Goal: Task Accomplishment & Management: Manage account settings

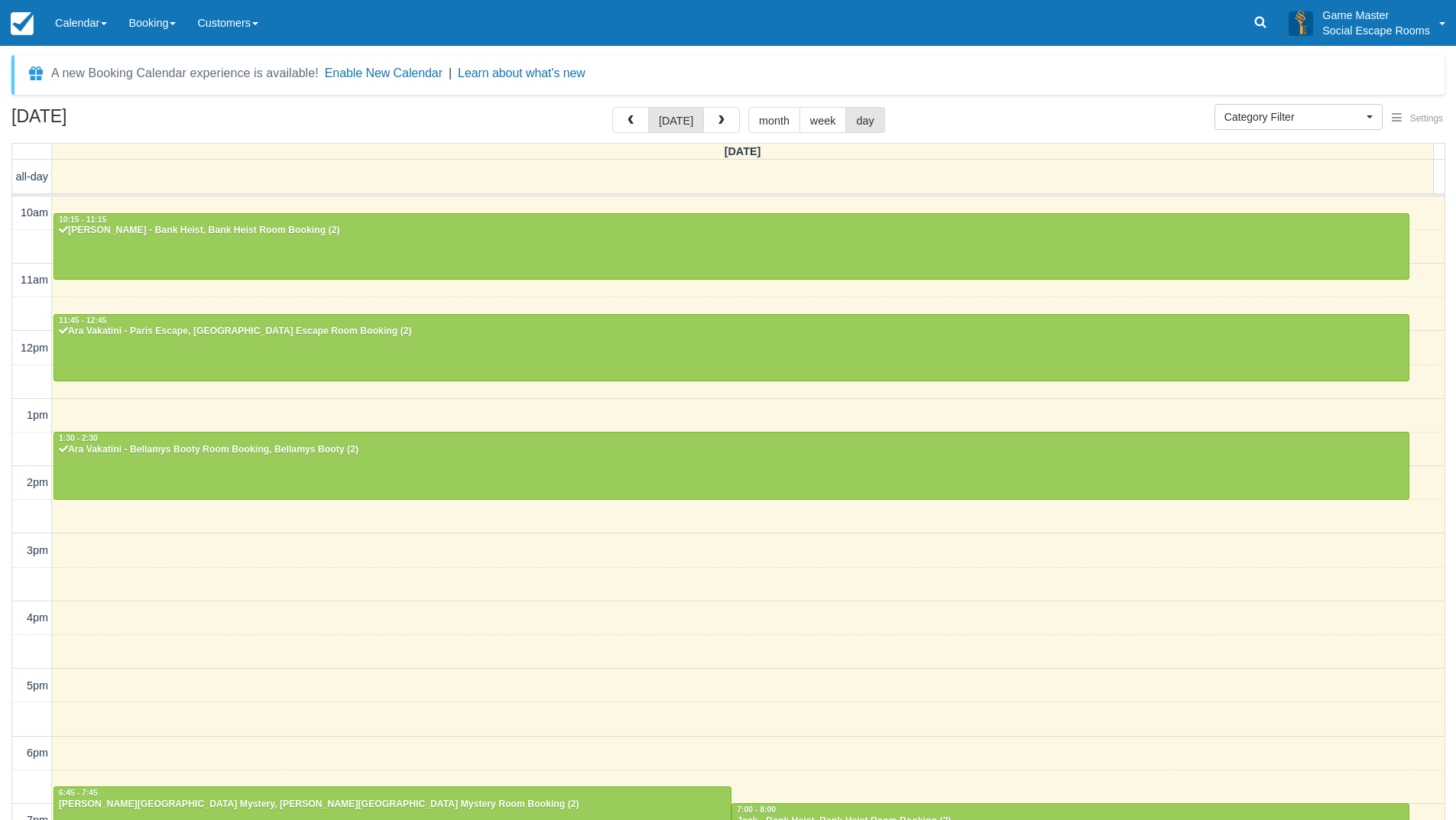
select select
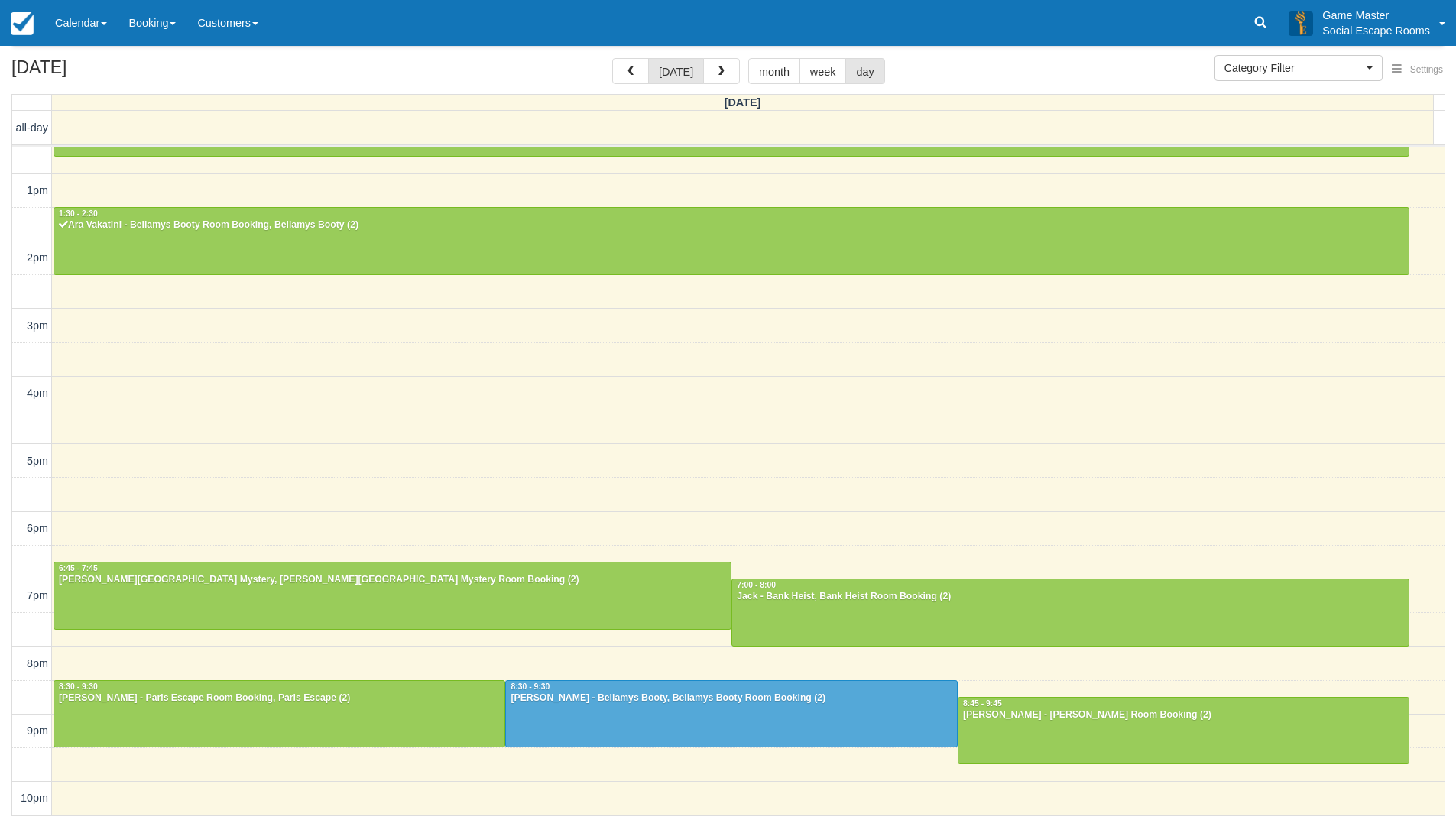
scroll to position [23, 0]
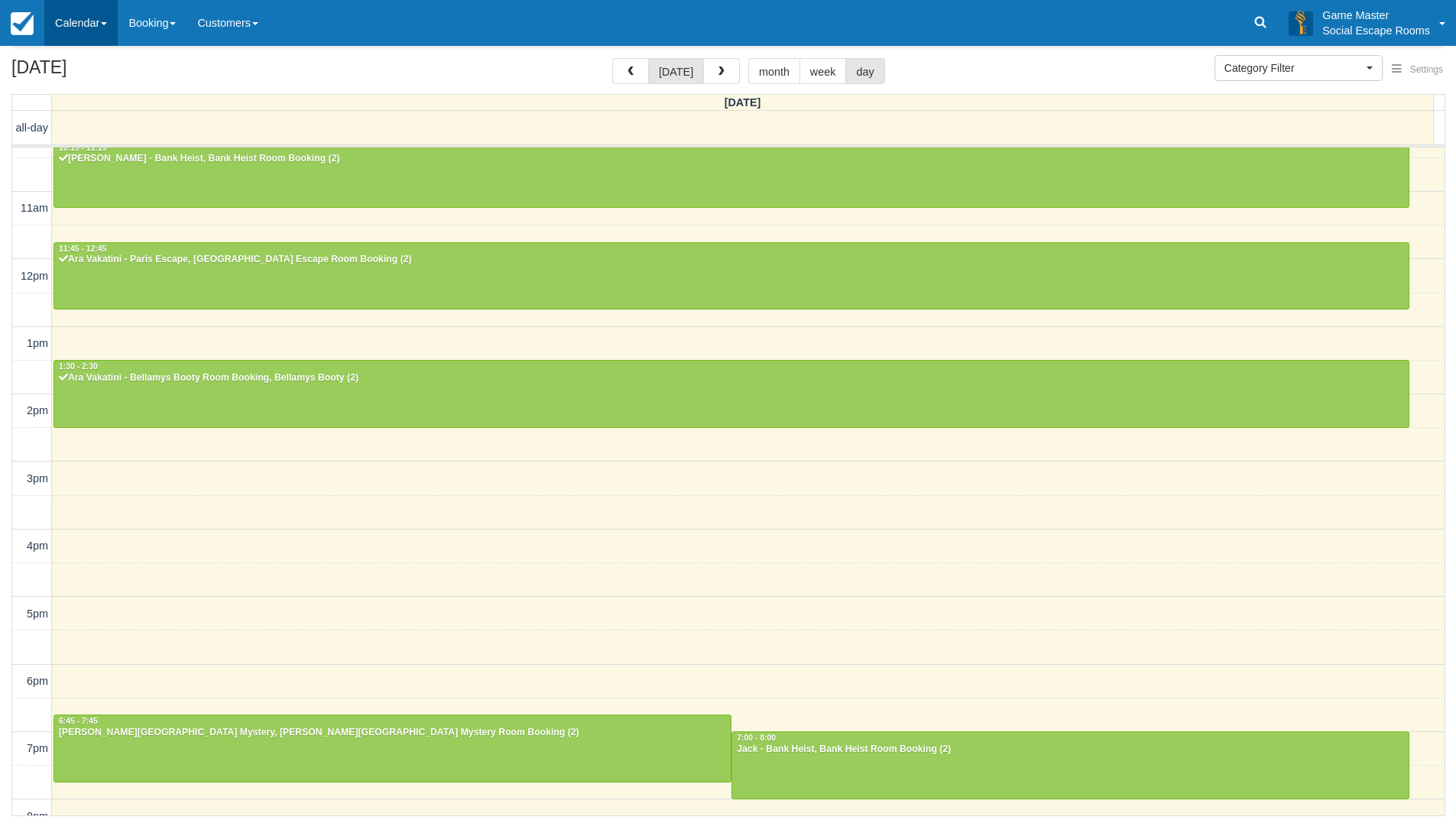
click at [83, 19] on link "Calendar" at bounding box center [81, 22] width 73 height 46
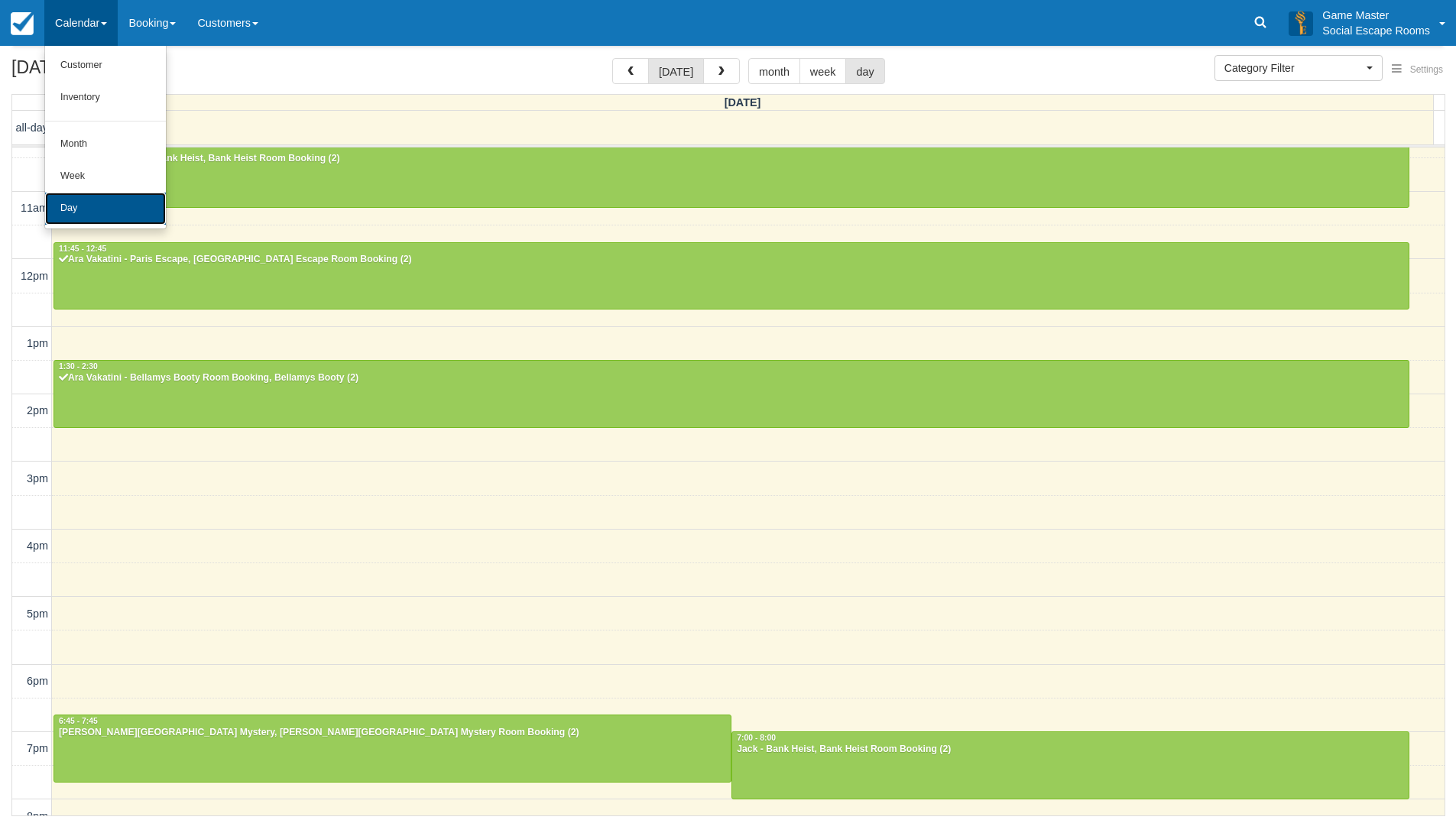
click at [79, 210] on link "Day" at bounding box center [105, 208] width 121 height 33
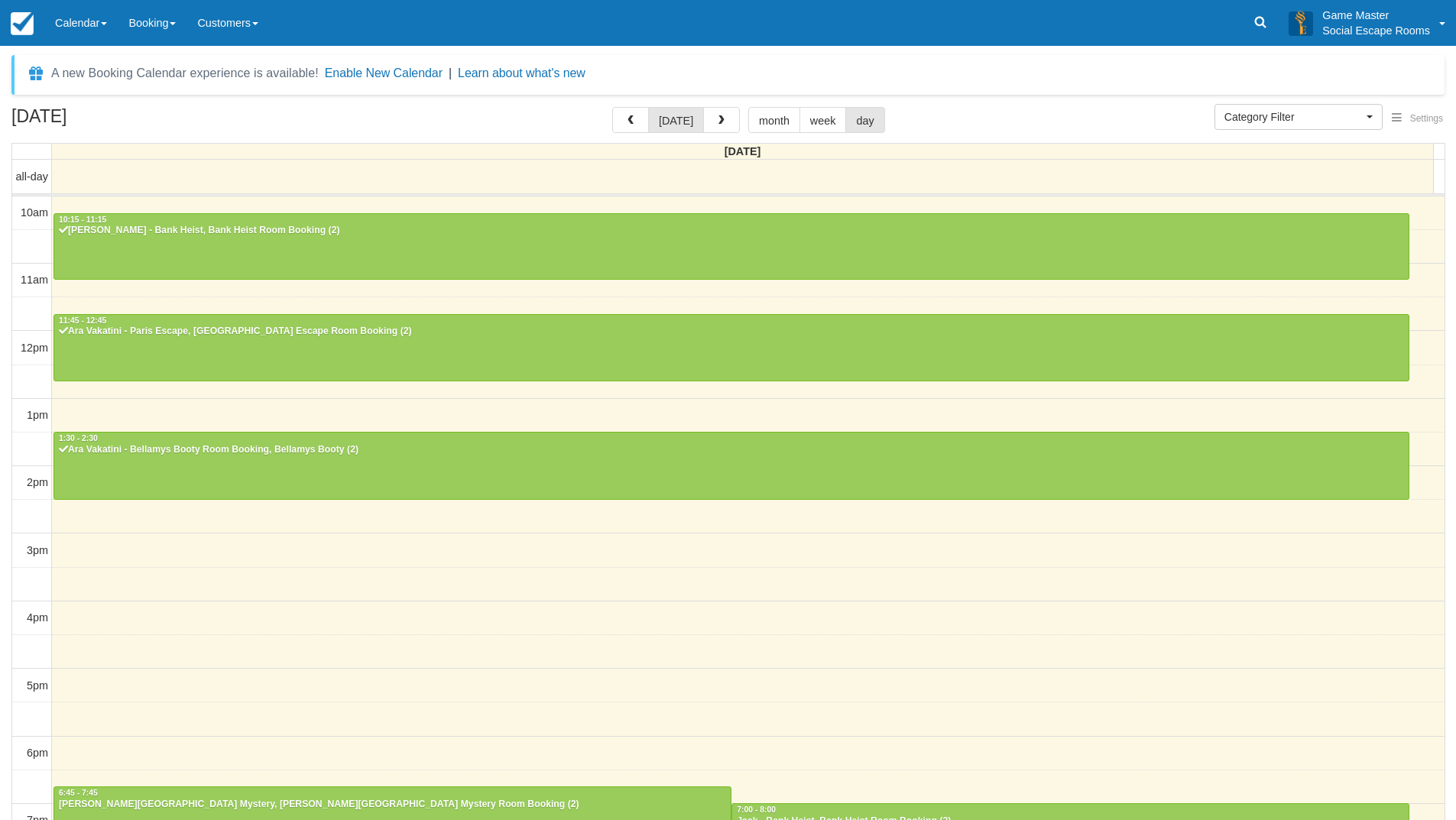
select select
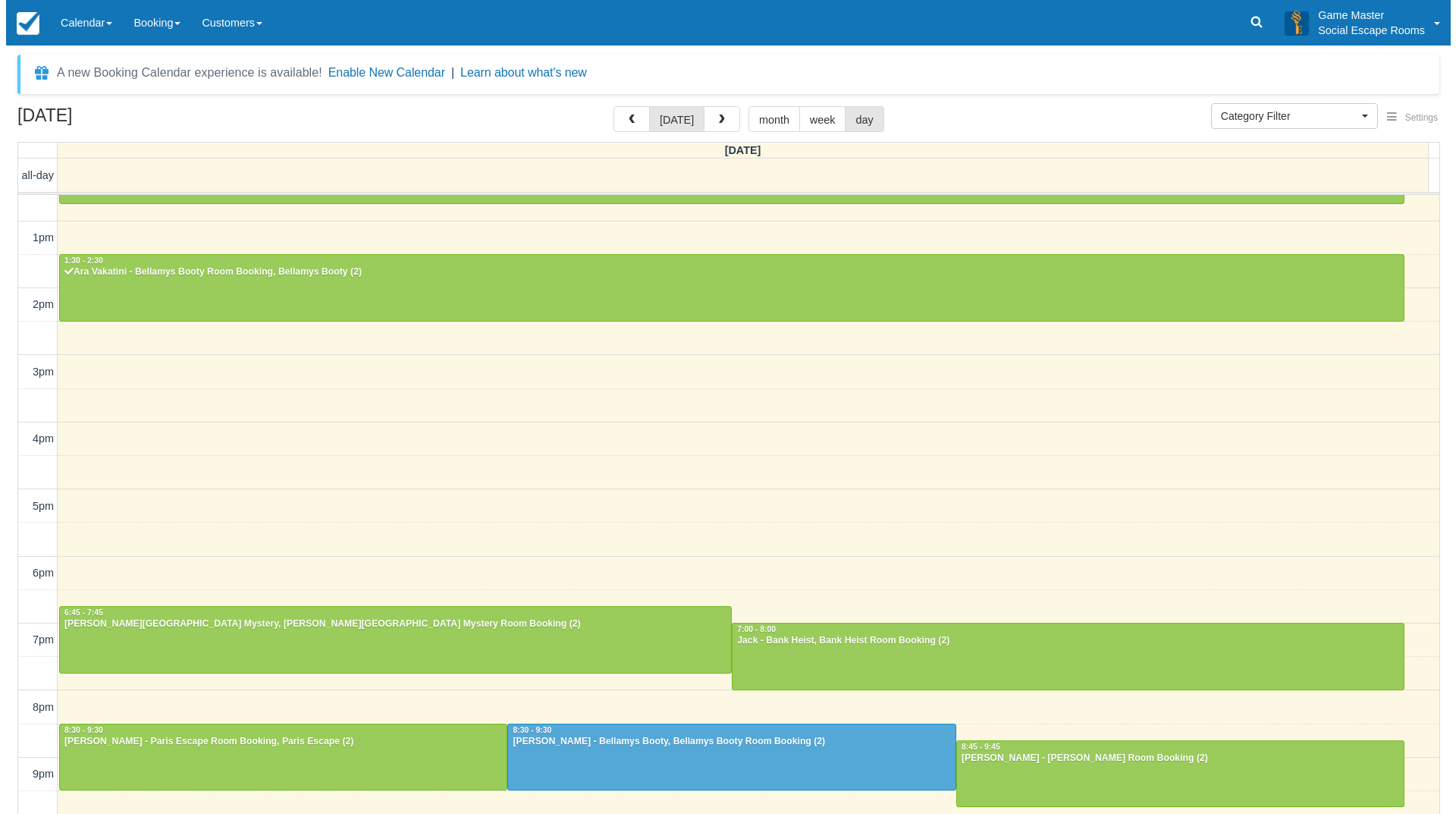
scroll to position [174, 0]
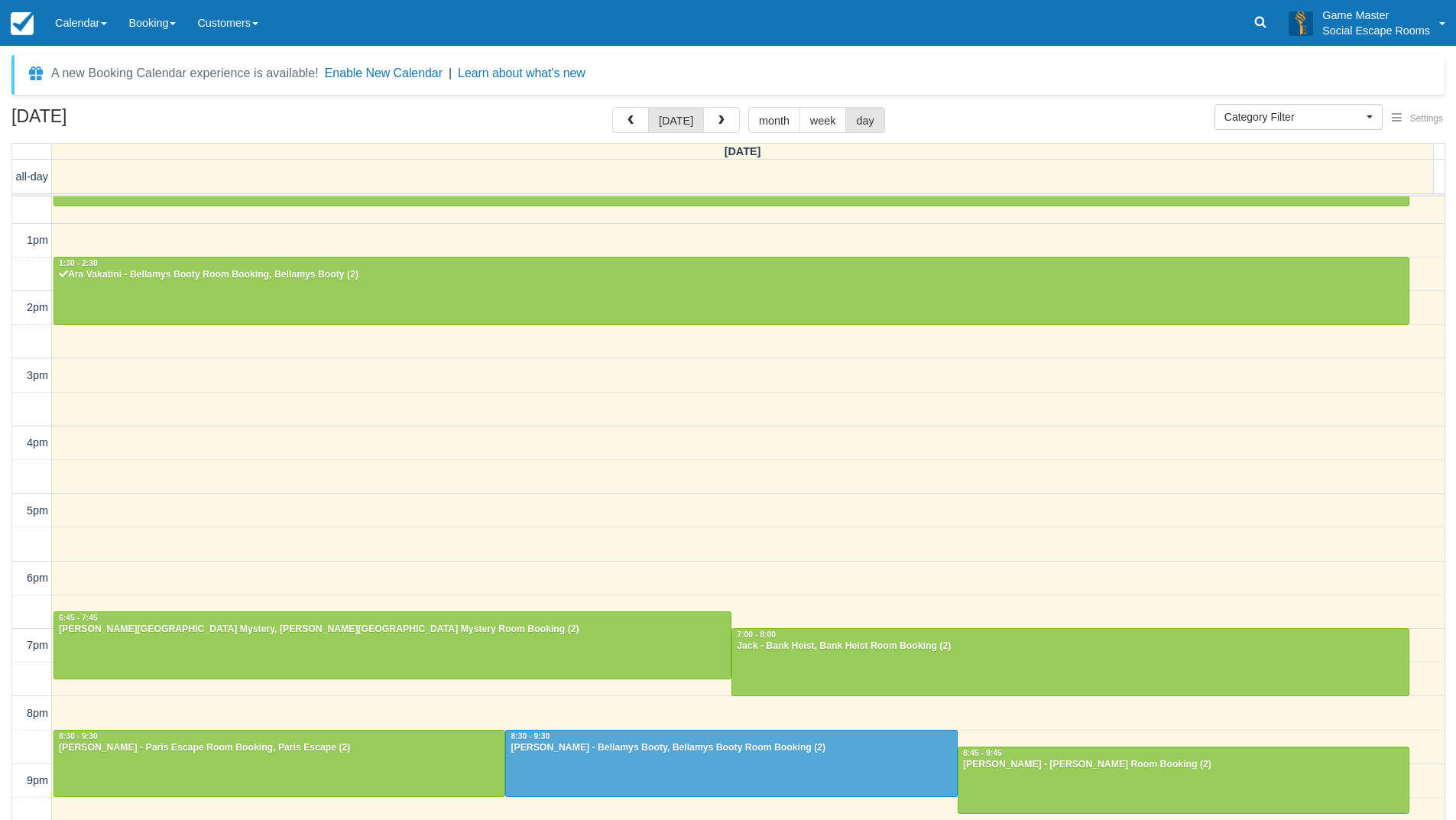
click at [401, 387] on div "10am 11am 12pm 1pm 2pm 3pm 4pm 5pm 6pm 7pm 8pm 9pm 10pm 10:15 - 11:15 Jodie Coo…" at bounding box center [728, 443] width 1432 height 843
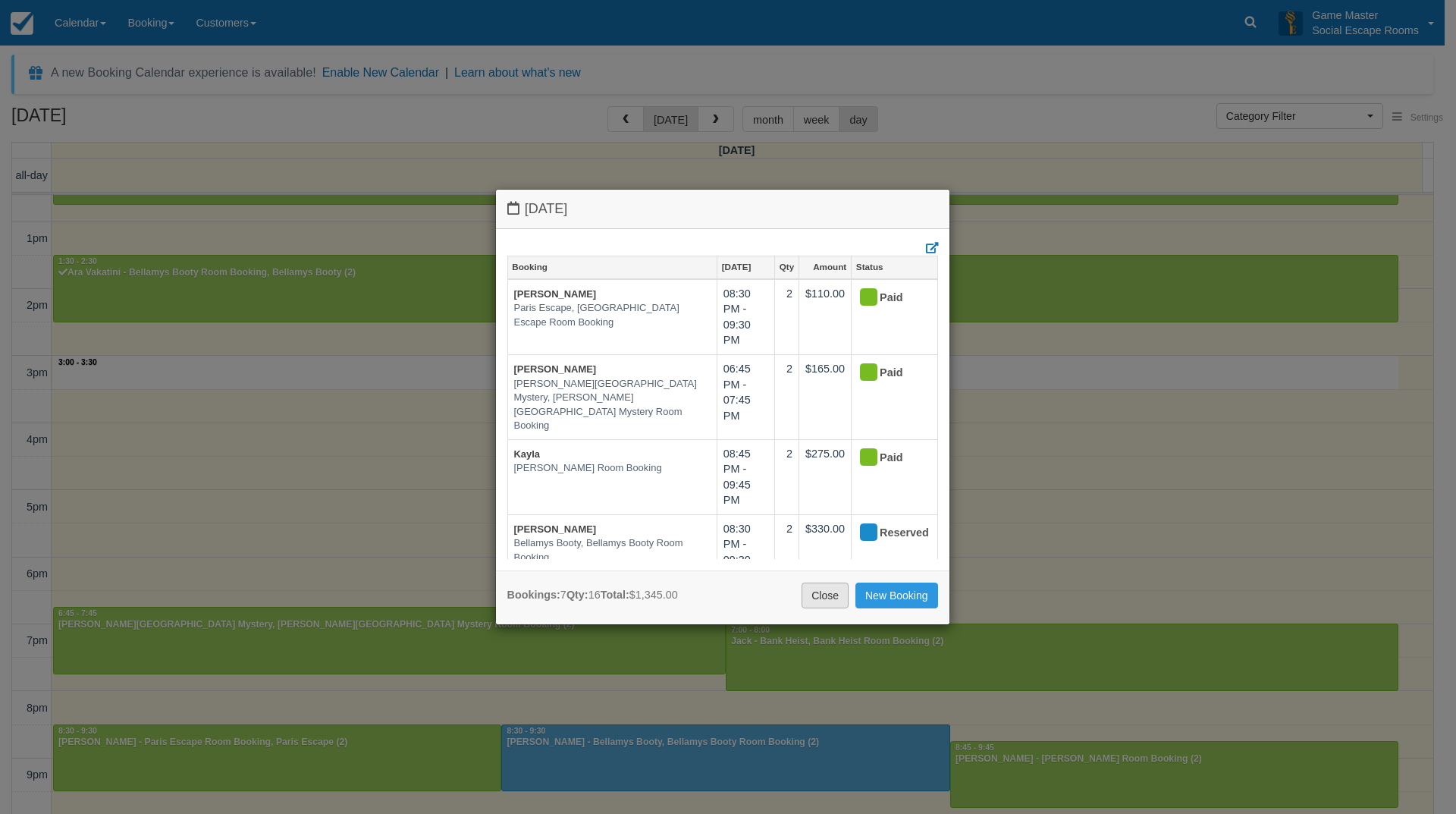
click at [816, 599] on link "Close" at bounding box center [825, 595] width 47 height 26
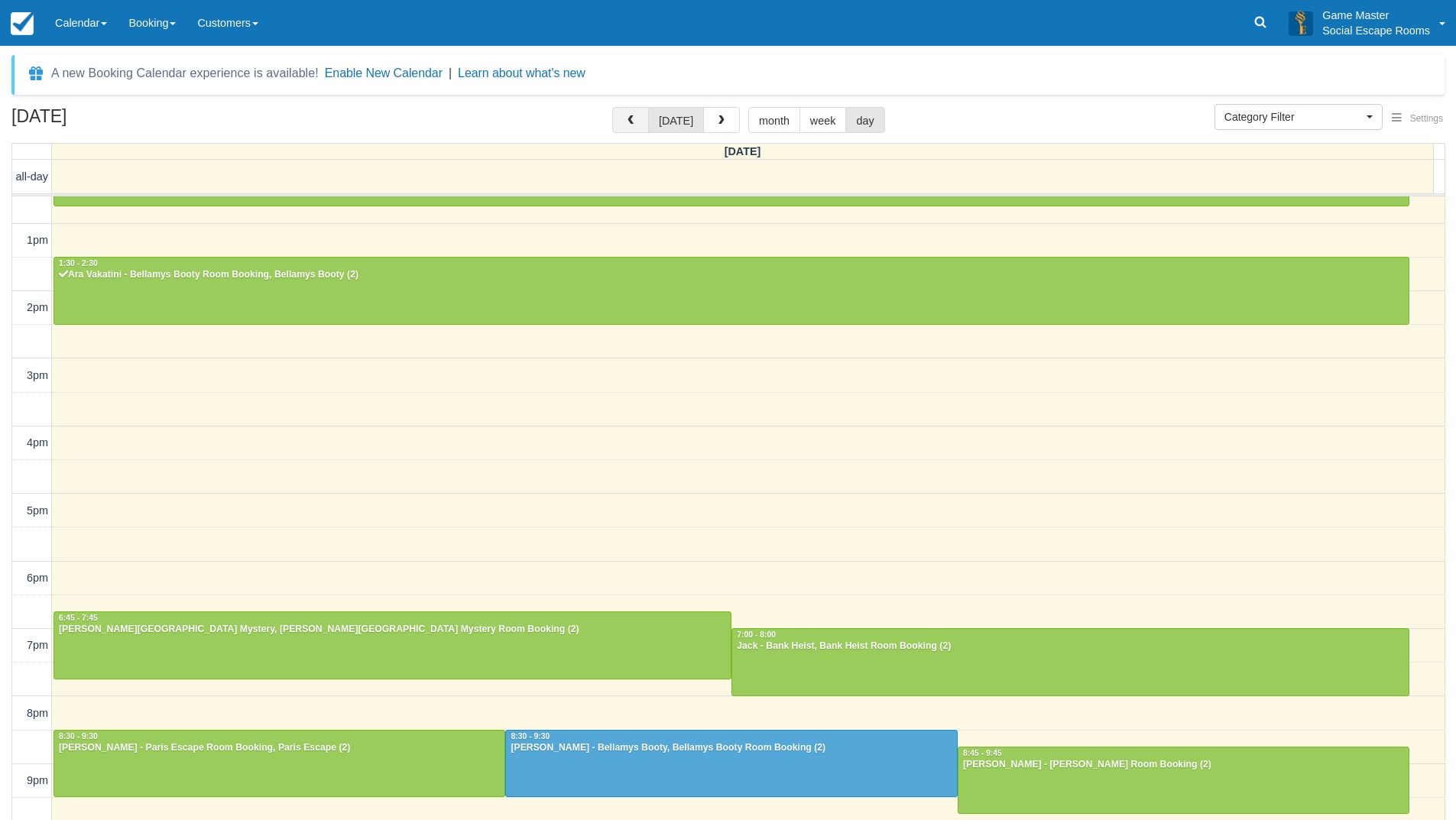
click at [630, 120] on span "button" at bounding box center [630, 121] width 11 height 11
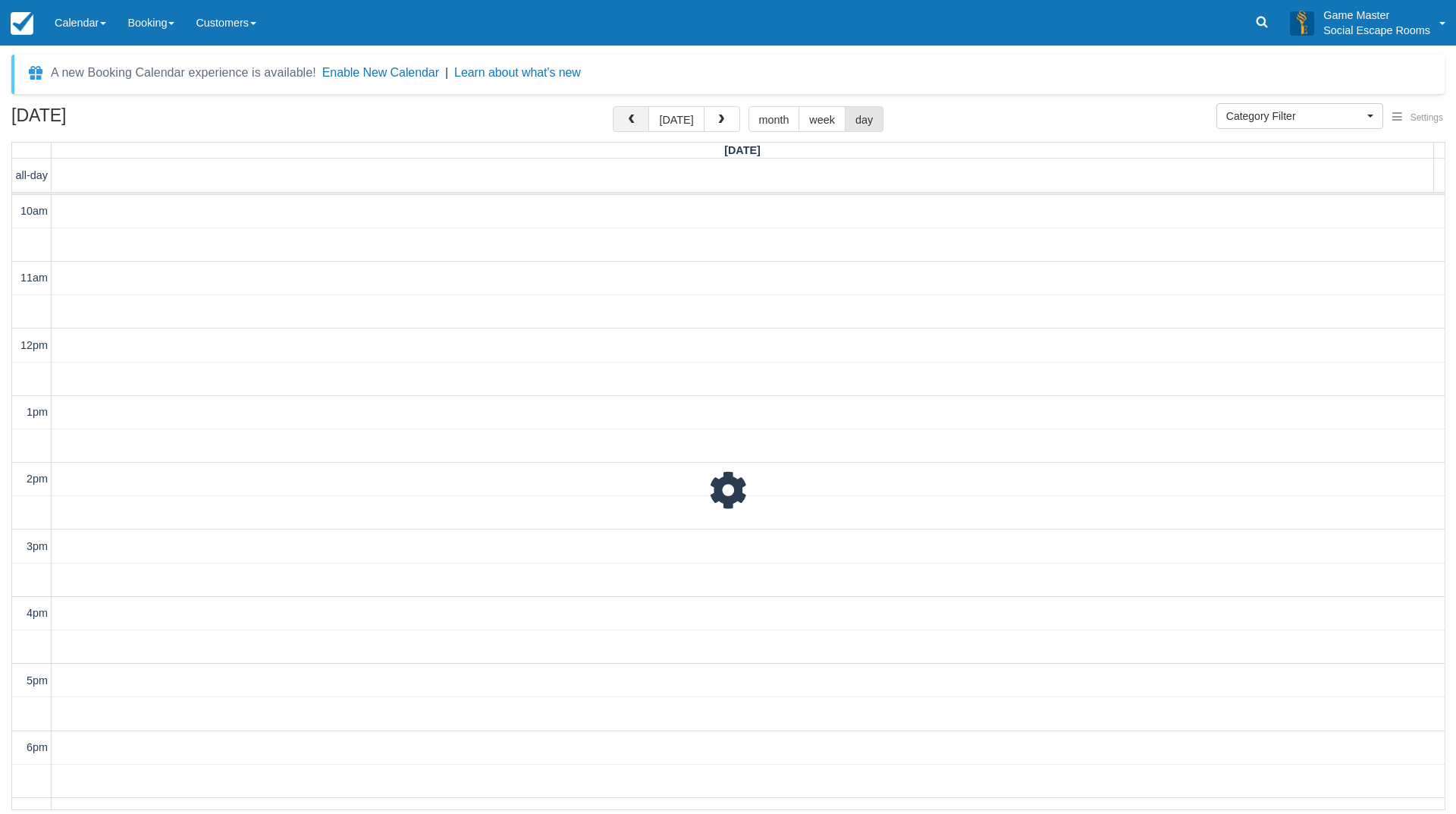
scroll to position [223, 0]
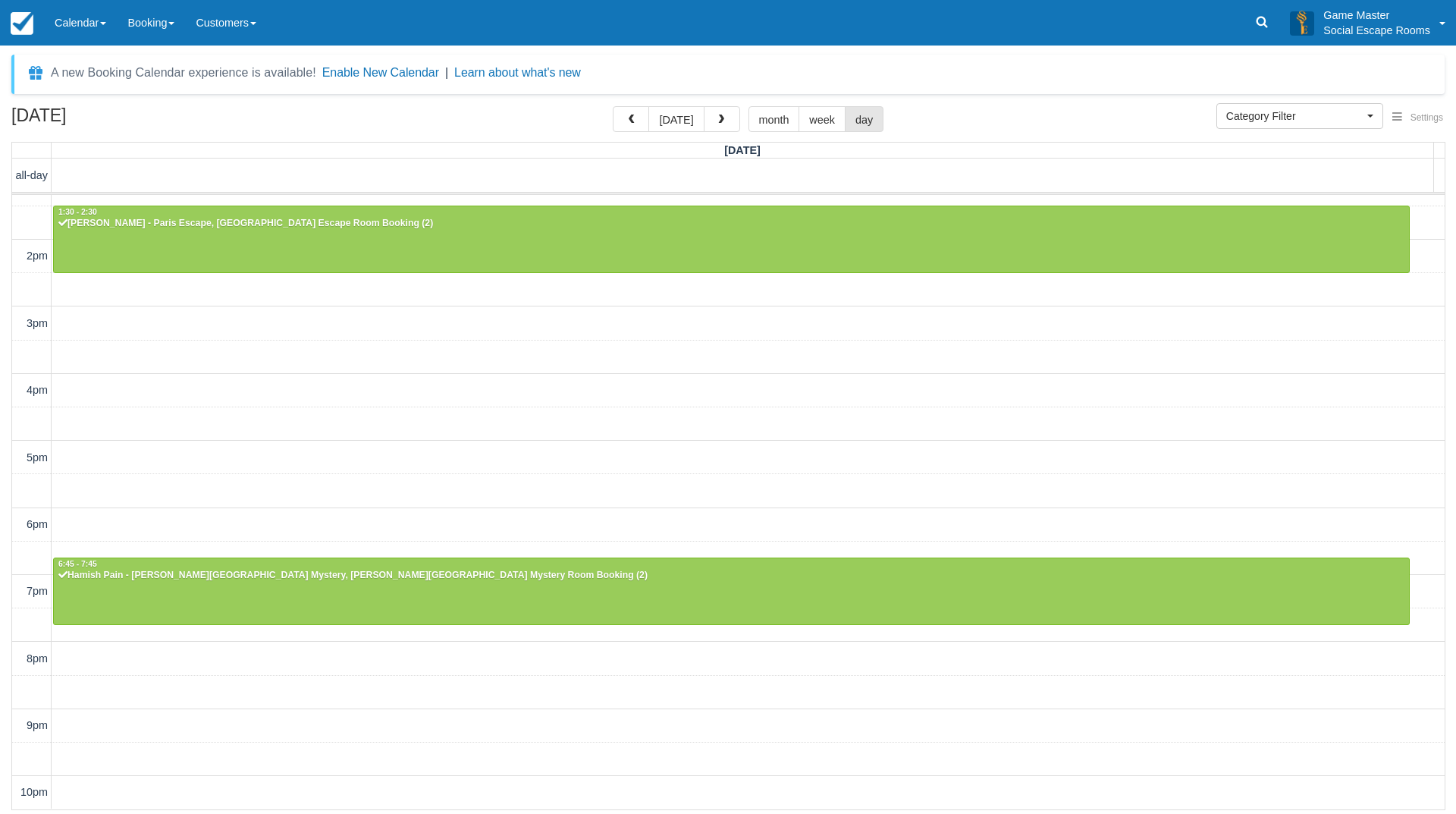
click at [638, 375] on div "10am 11am 12pm 1pm 2pm 3pm 4pm 5pm 6pm 7pm 8pm 9pm 10pm 10:00 - 11:00 Pascale -…" at bounding box center [728, 390] width 1433 height 837
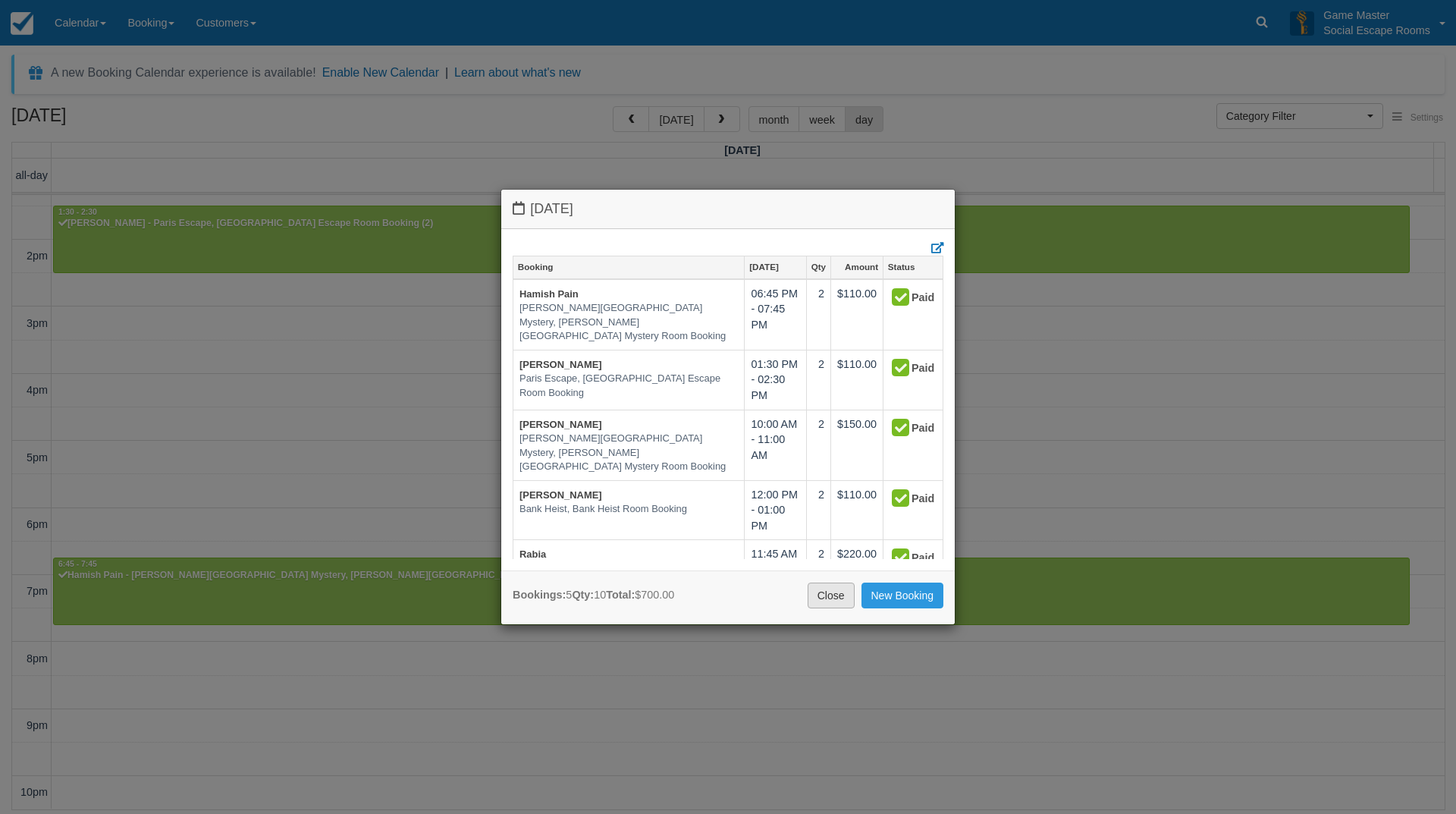
click at [828, 597] on link "Close" at bounding box center [830, 595] width 47 height 26
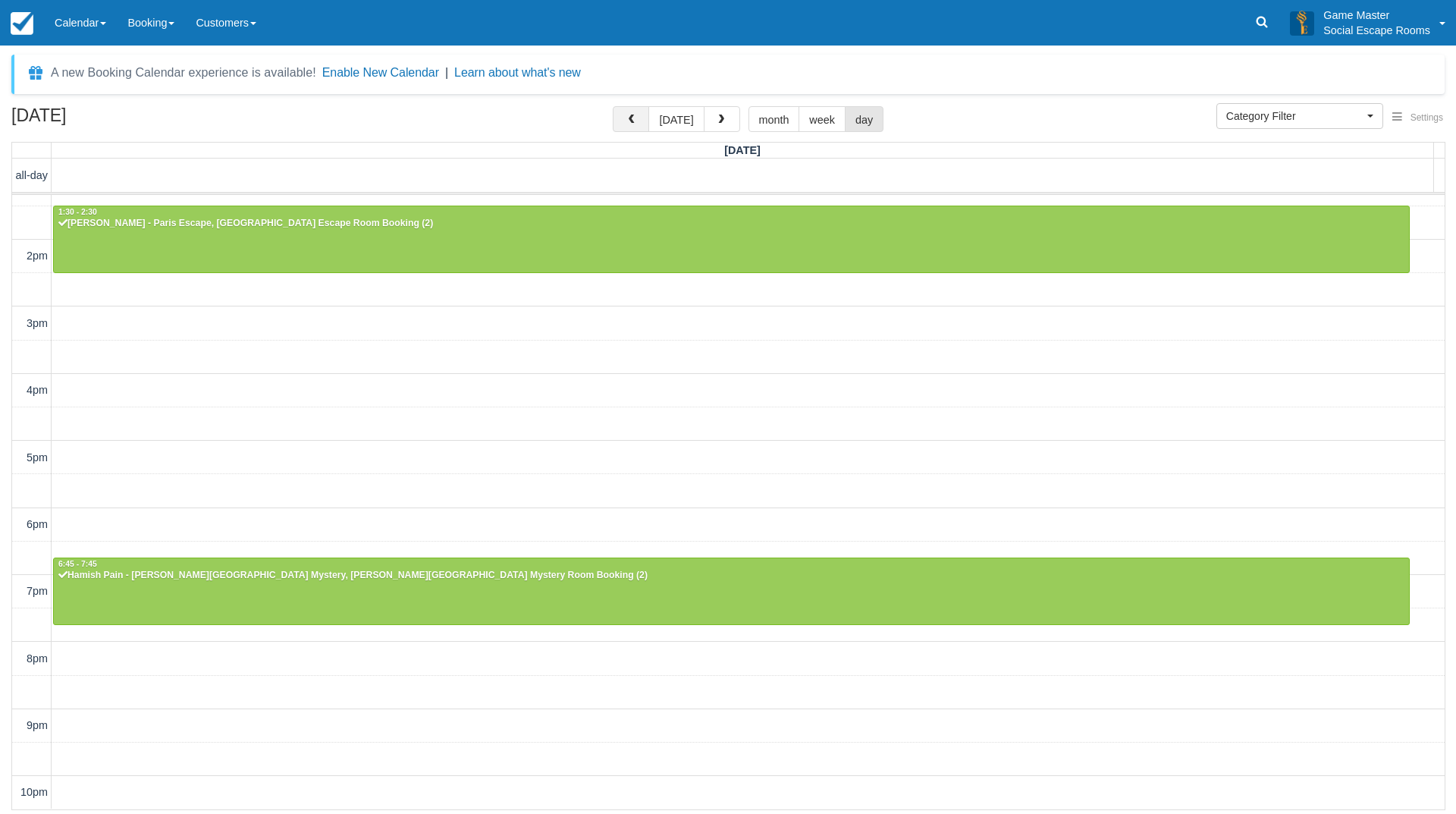
click at [629, 117] on span "button" at bounding box center [631, 120] width 11 height 11
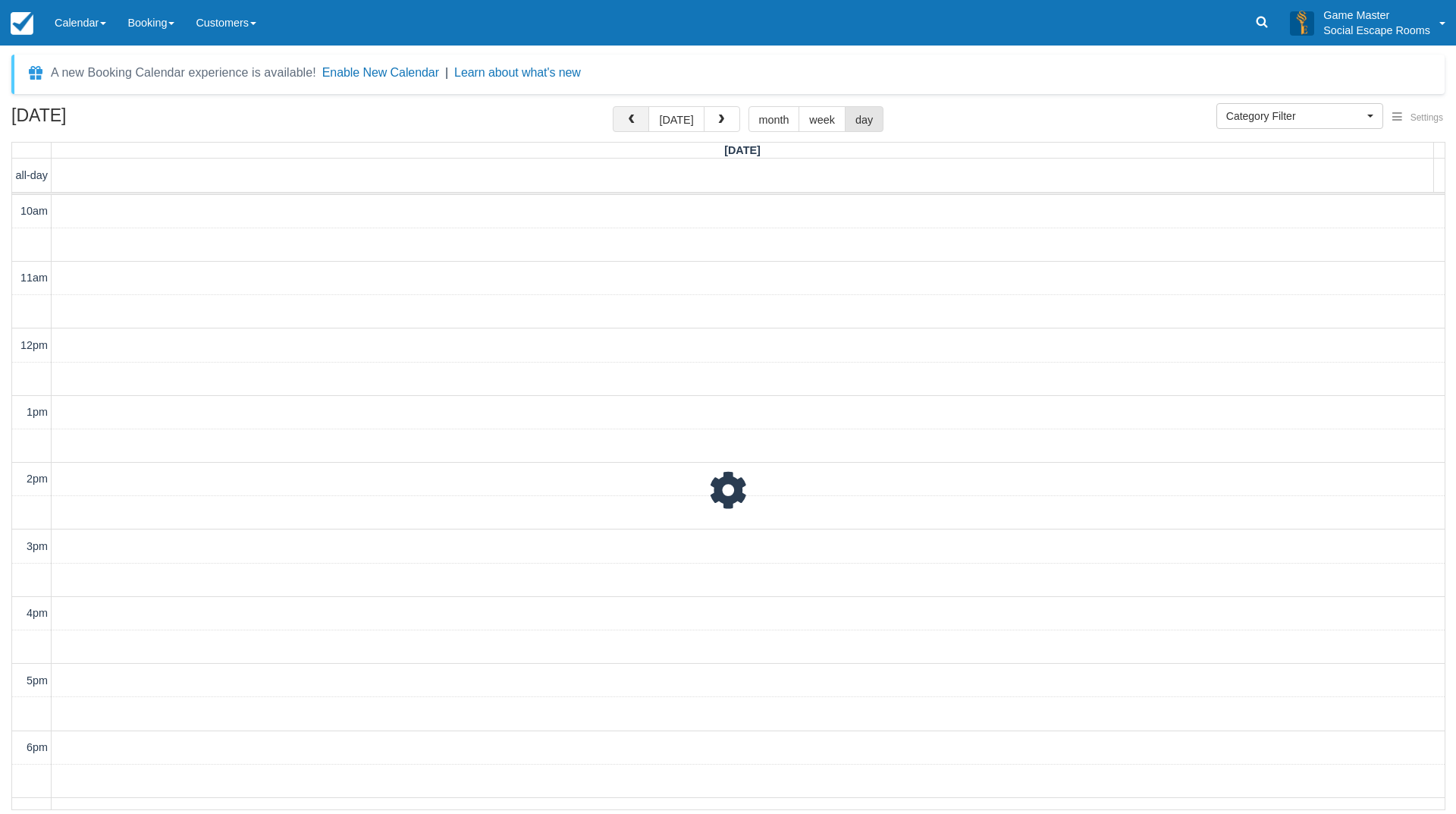
scroll to position [223, 0]
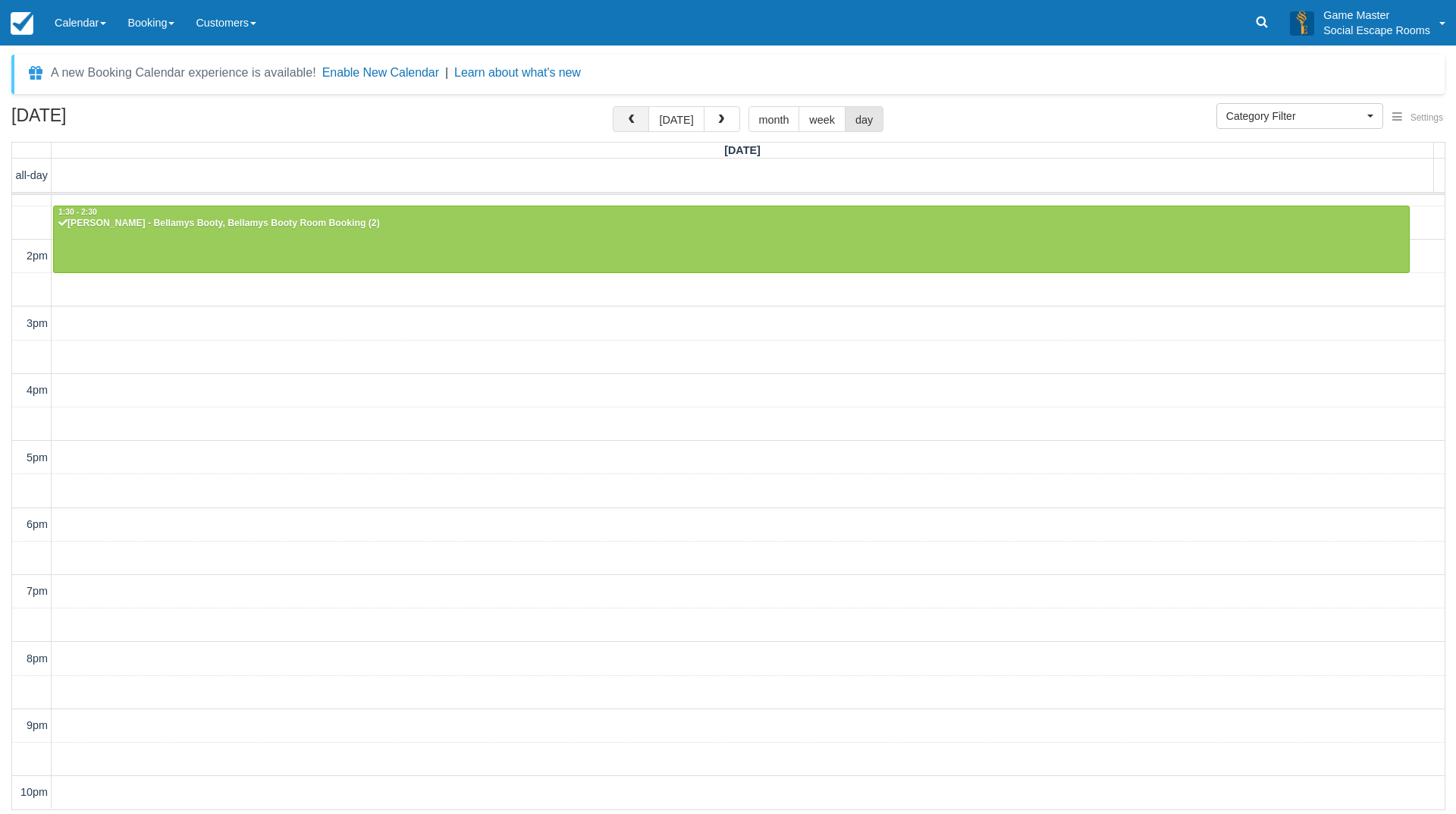
click at [629, 117] on span "button" at bounding box center [631, 120] width 11 height 11
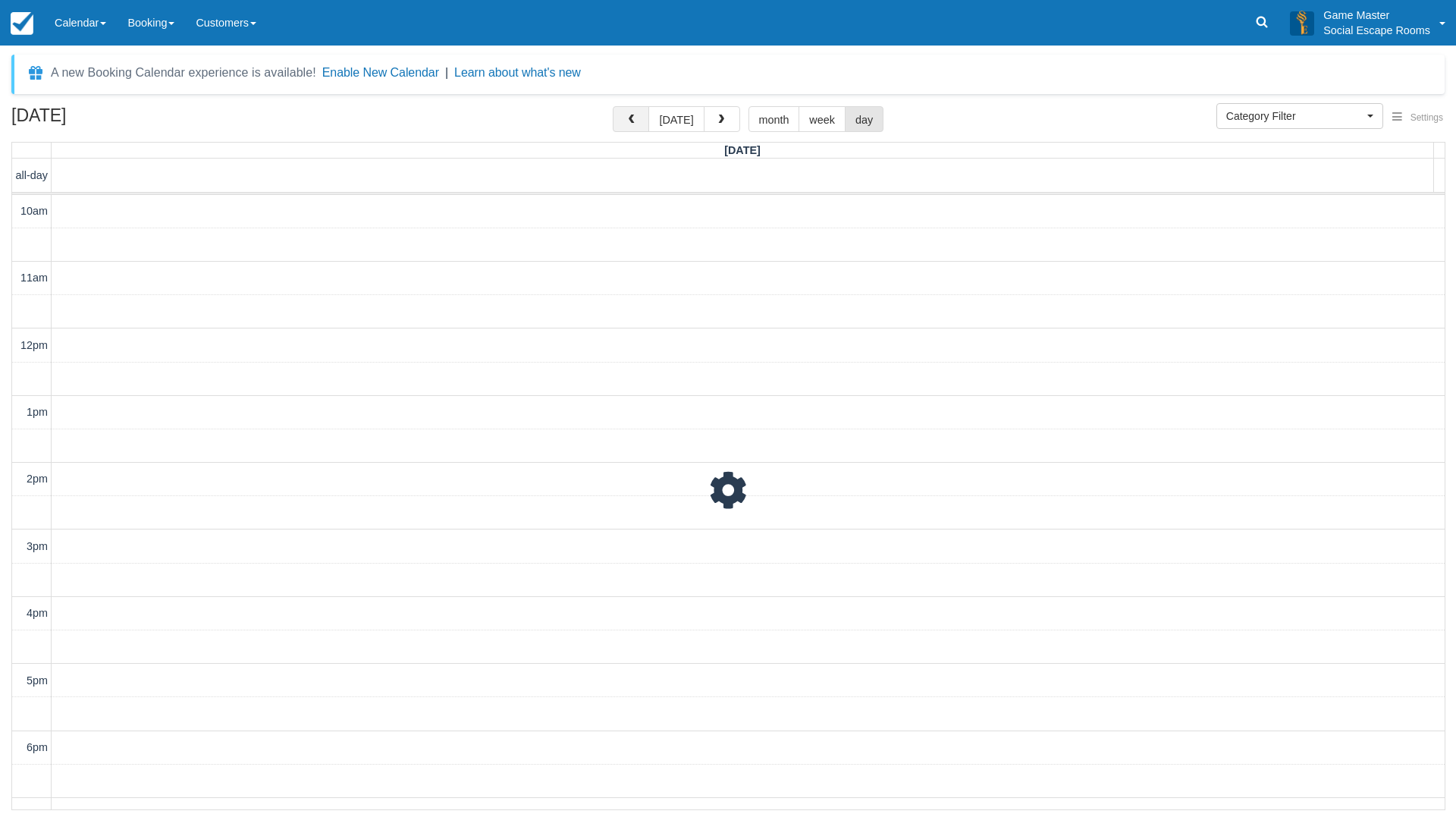
click at [629, 117] on span "button" at bounding box center [631, 120] width 11 height 11
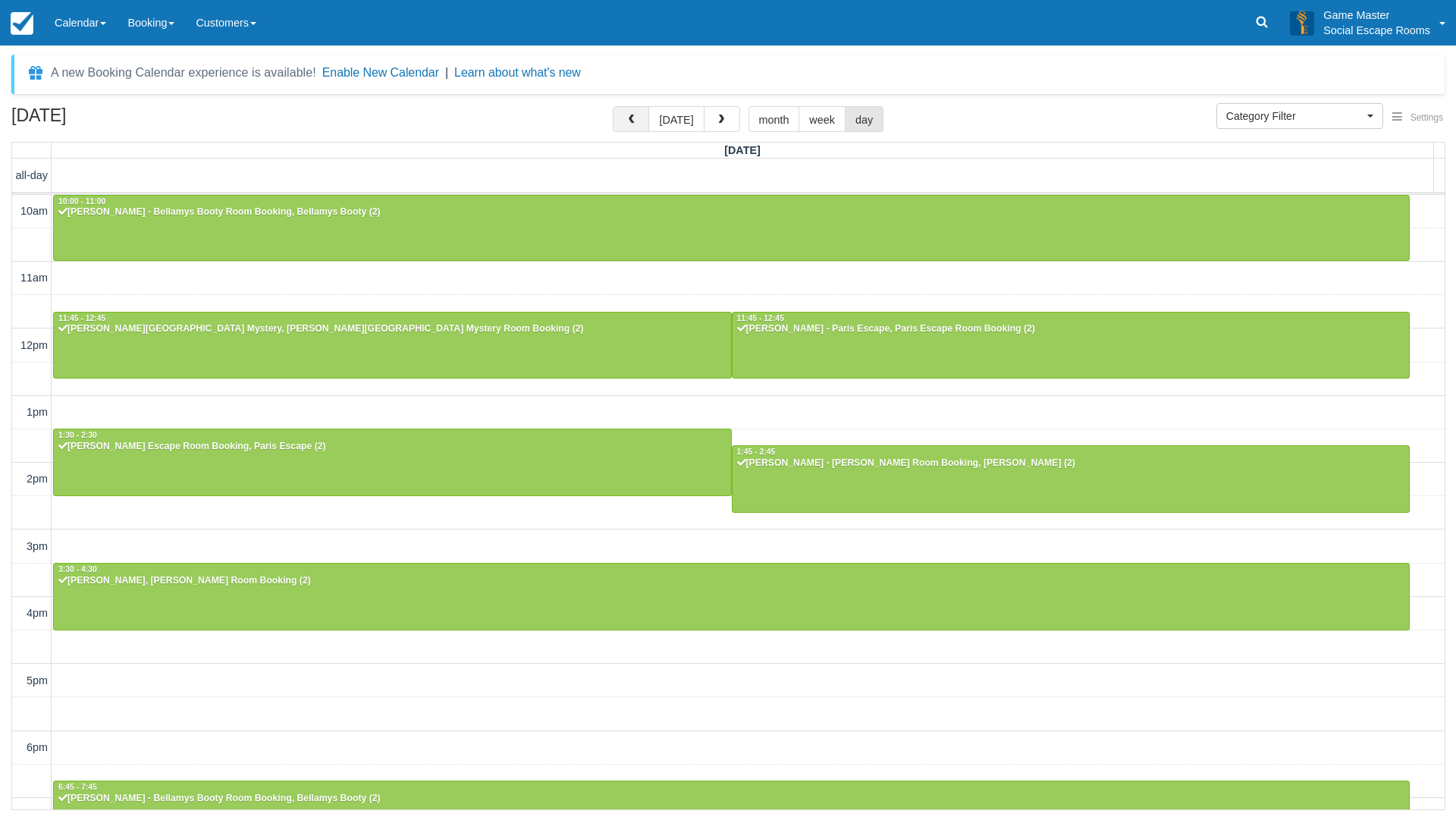
scroll to position [223, 0]
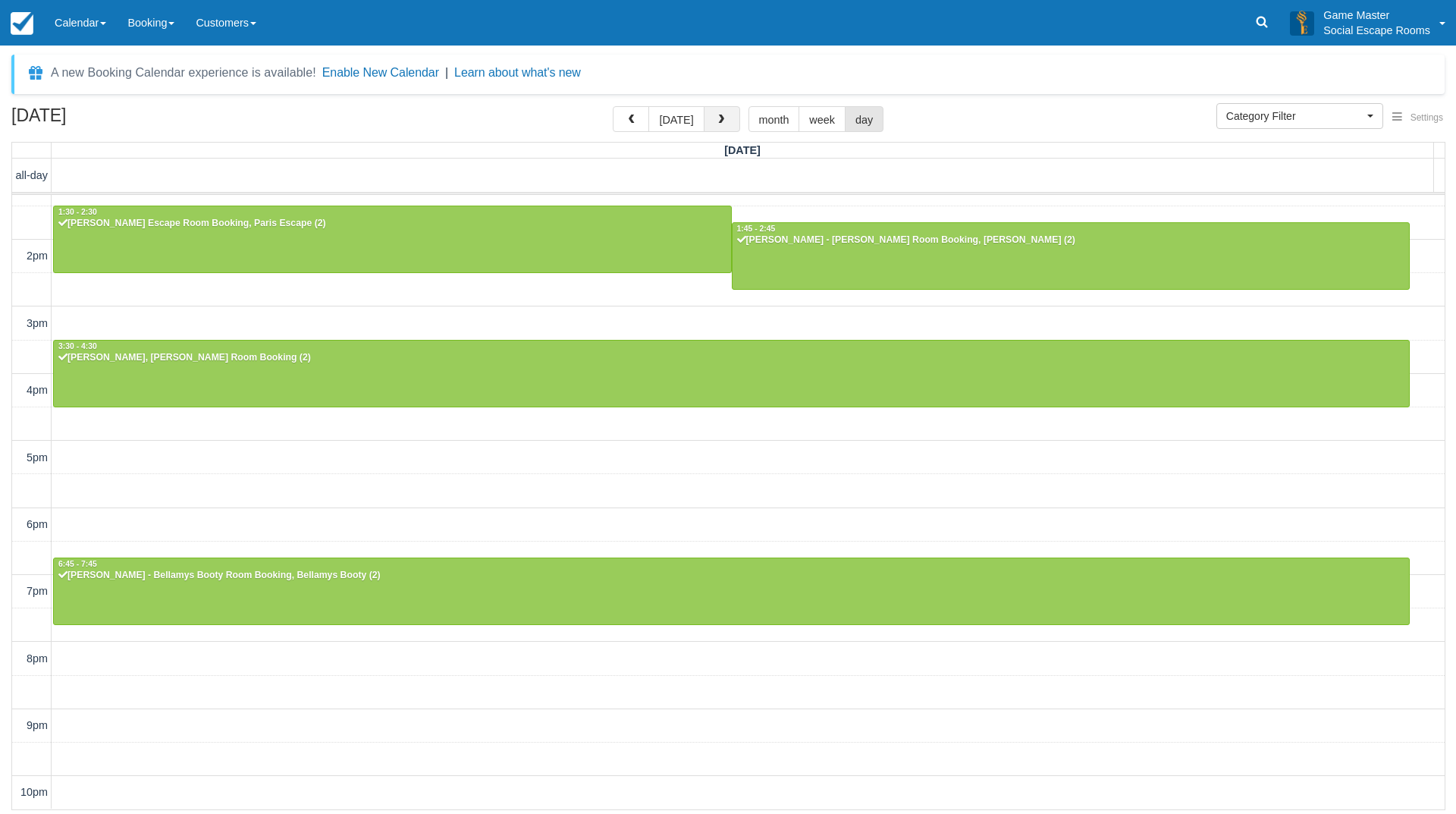
click at [722, 117] on span "button" at bounding box center [722, 120] width 11 height 11
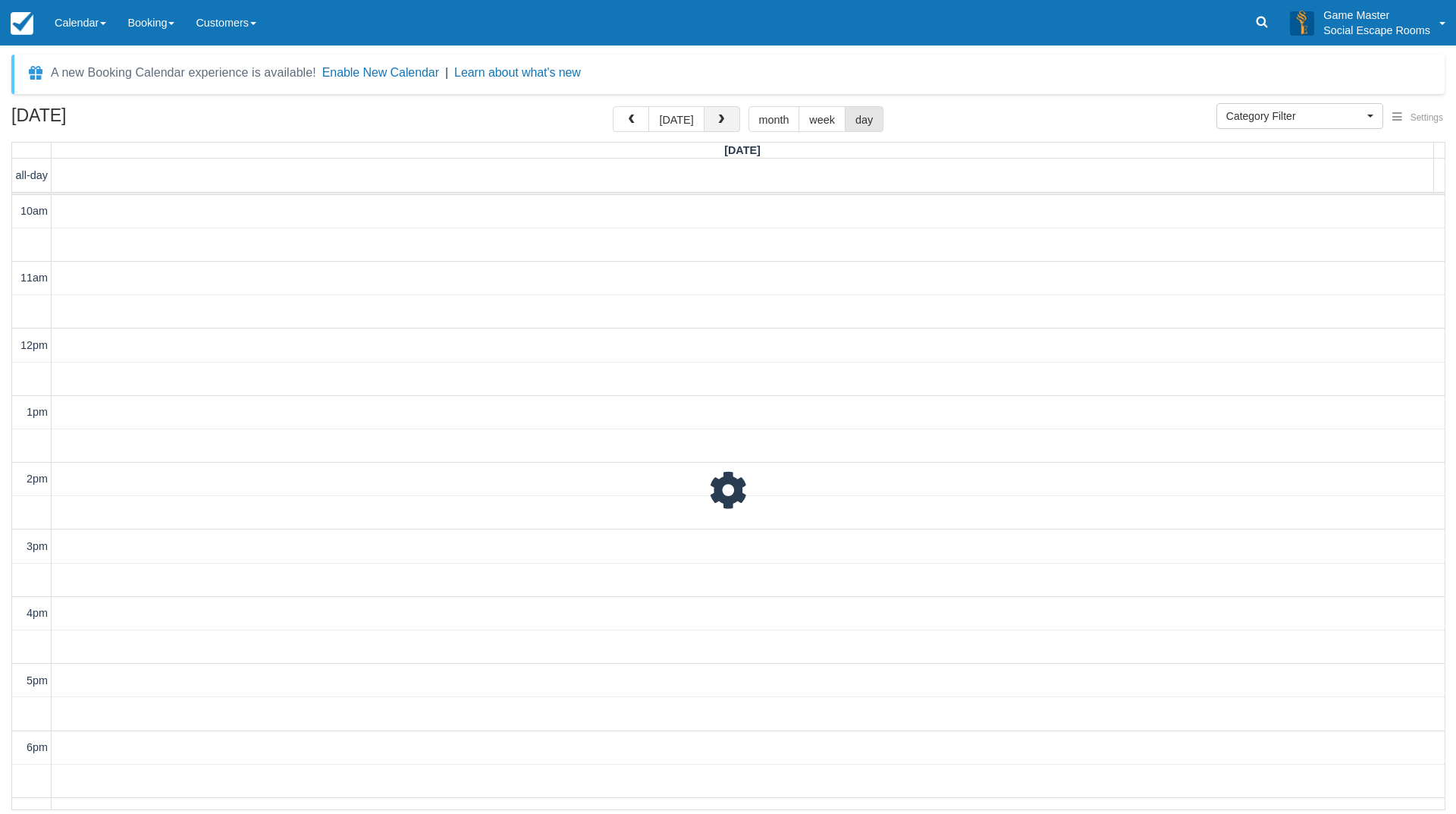
scroll to position [223, 0]
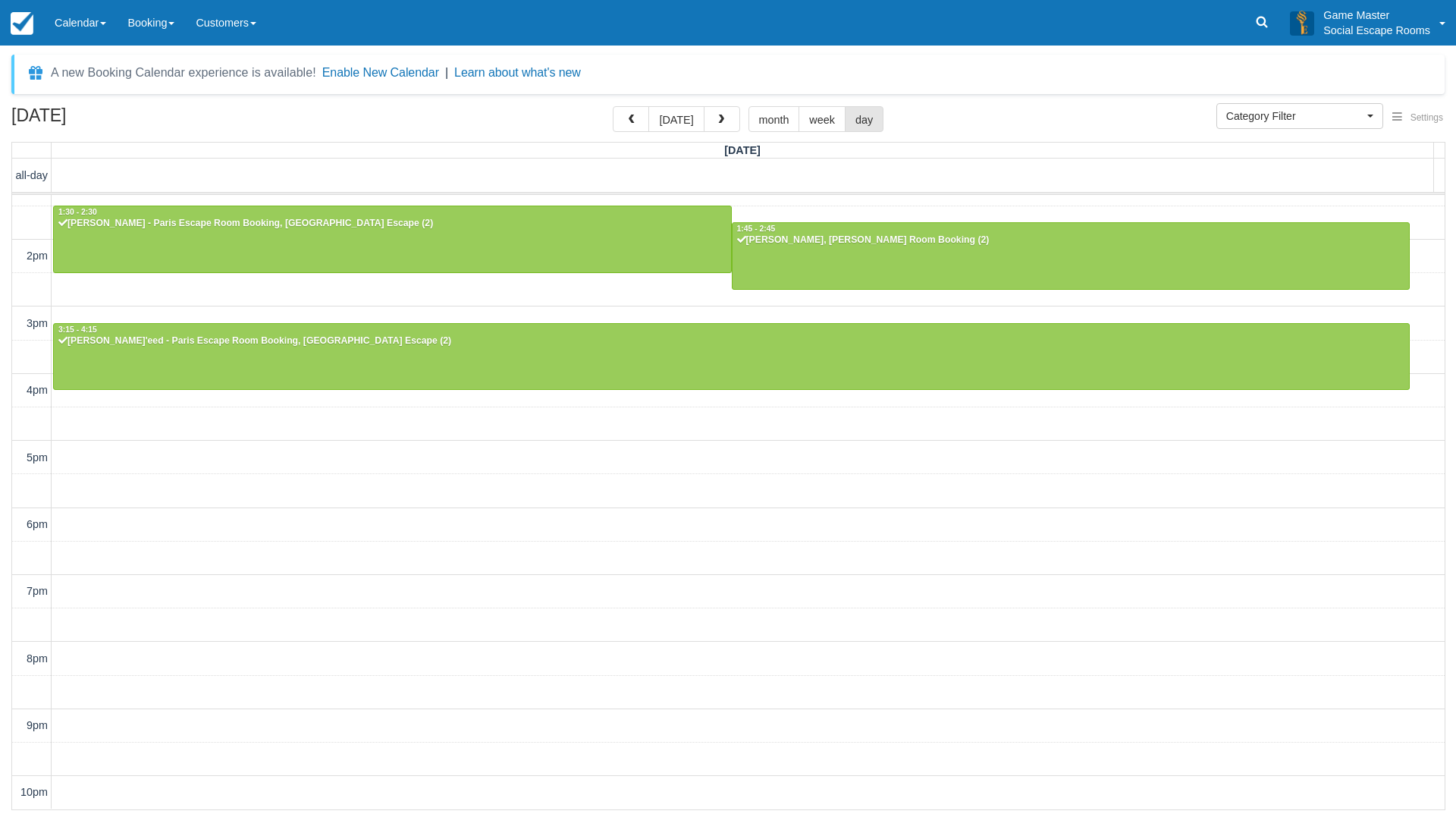
click at [519, 543] on div "10am 11am 12pm 1pm 2pm 3pm 4pm 5pm 6pm 7pm 8pm 9pm 10pm 12:00 - 1:00 Siqi - Ran…" at bounding box center [728, 390] width 1433 height 837
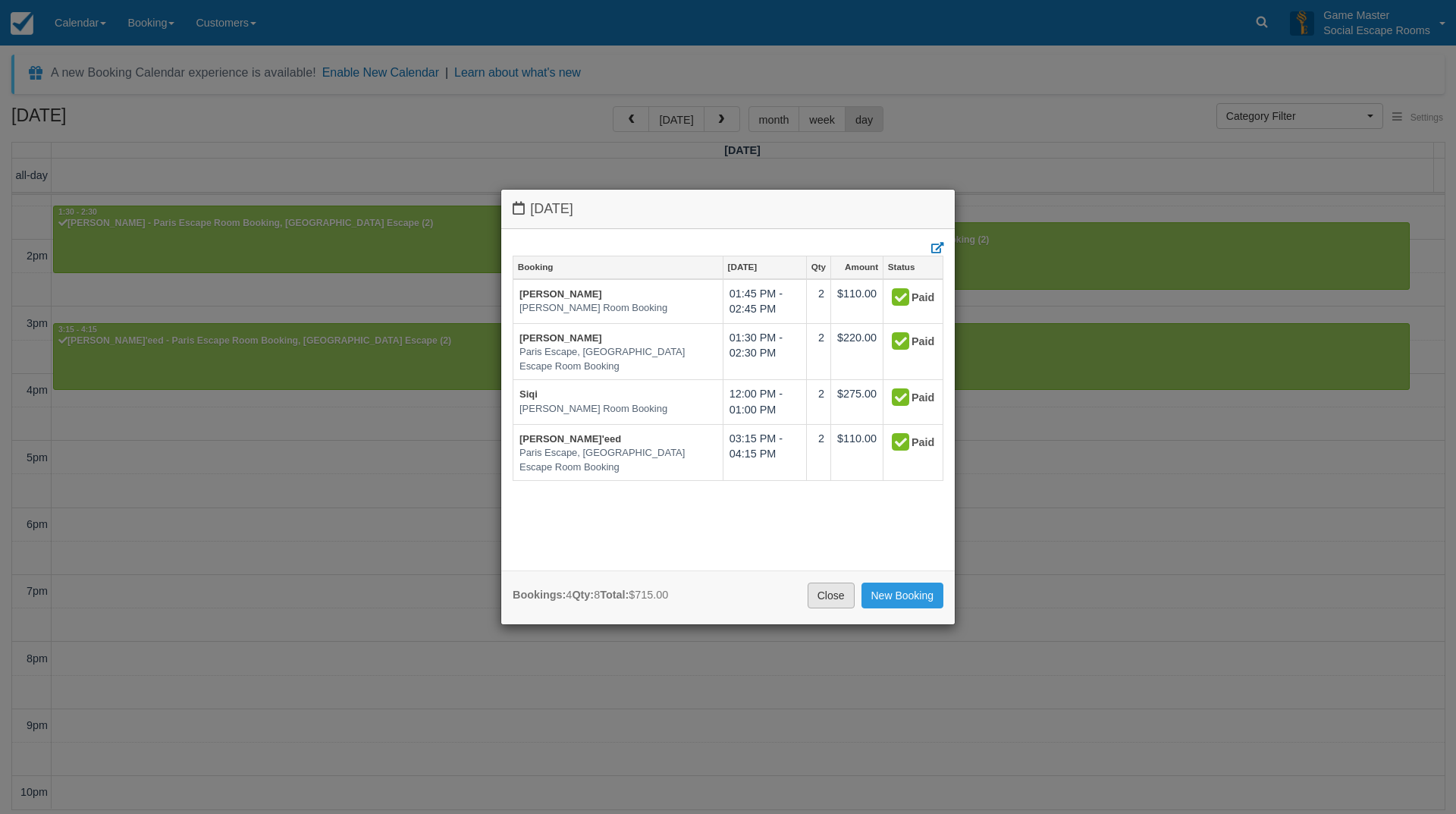
click at [838, 599] on link "Close" at bounding box center [830, 595] width 47 height 26
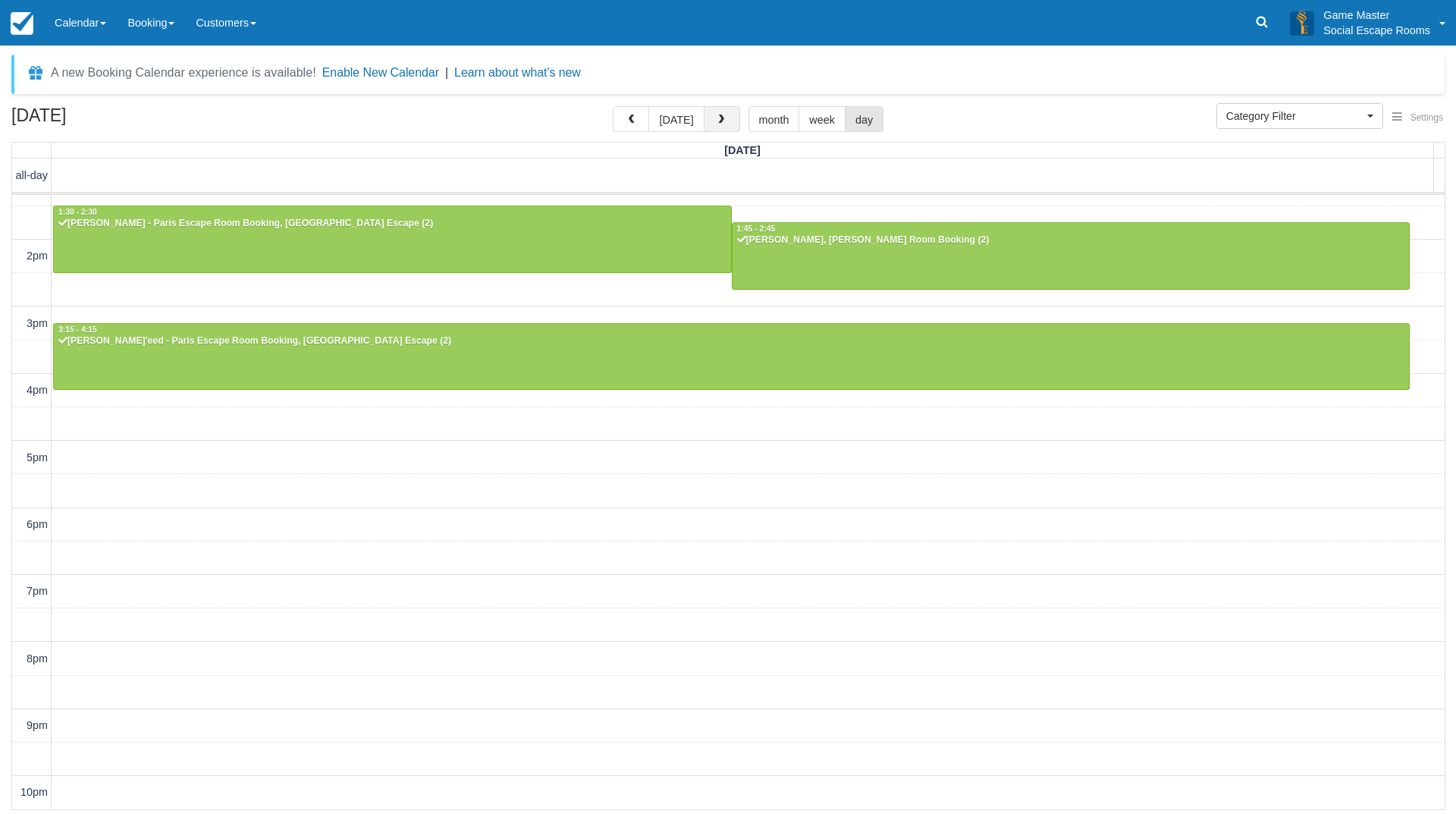
click at [716, 117] on span "button" at bounding box center [722, 120] width 11 height 11
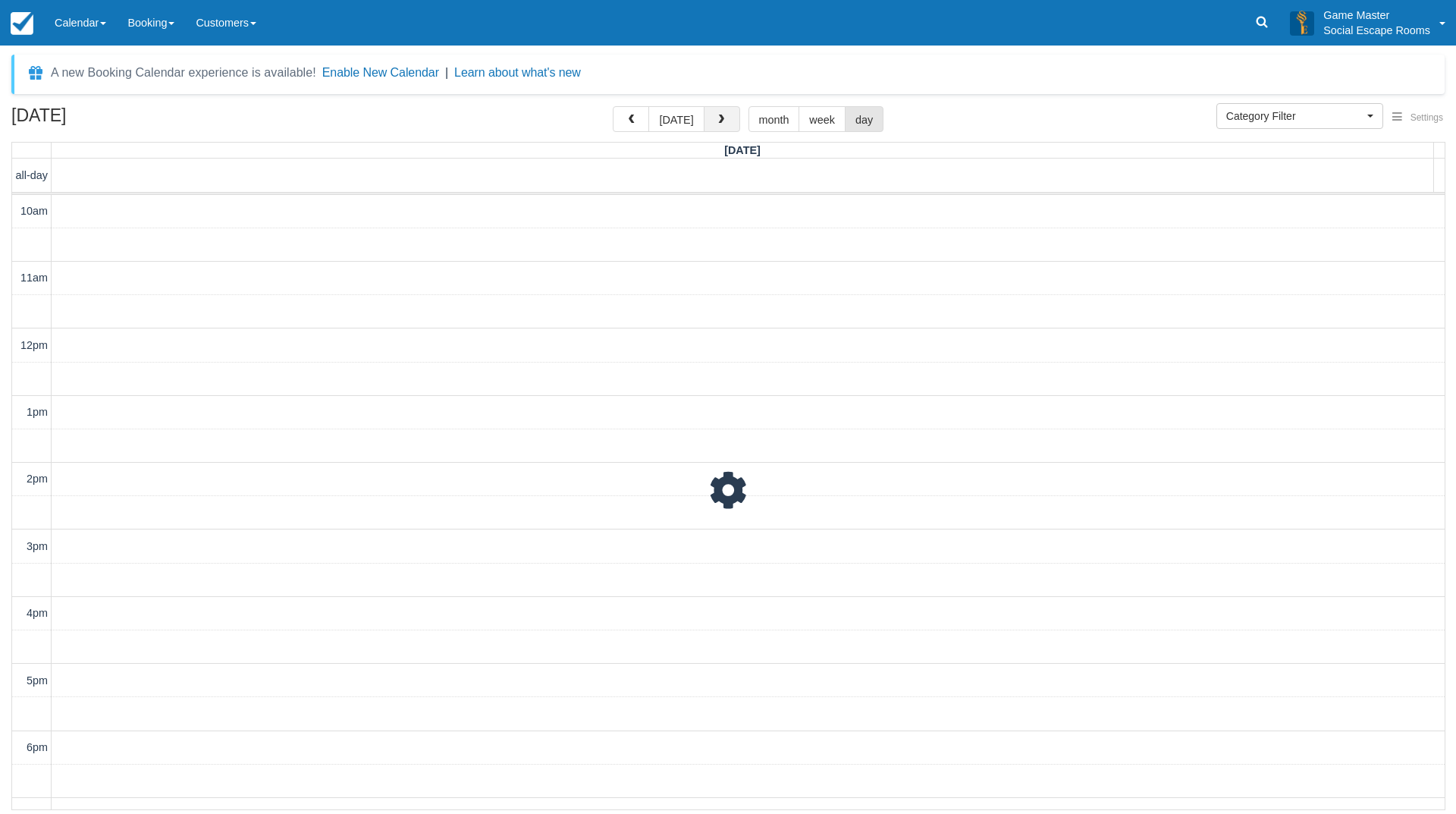
scroll to position [223, 0]
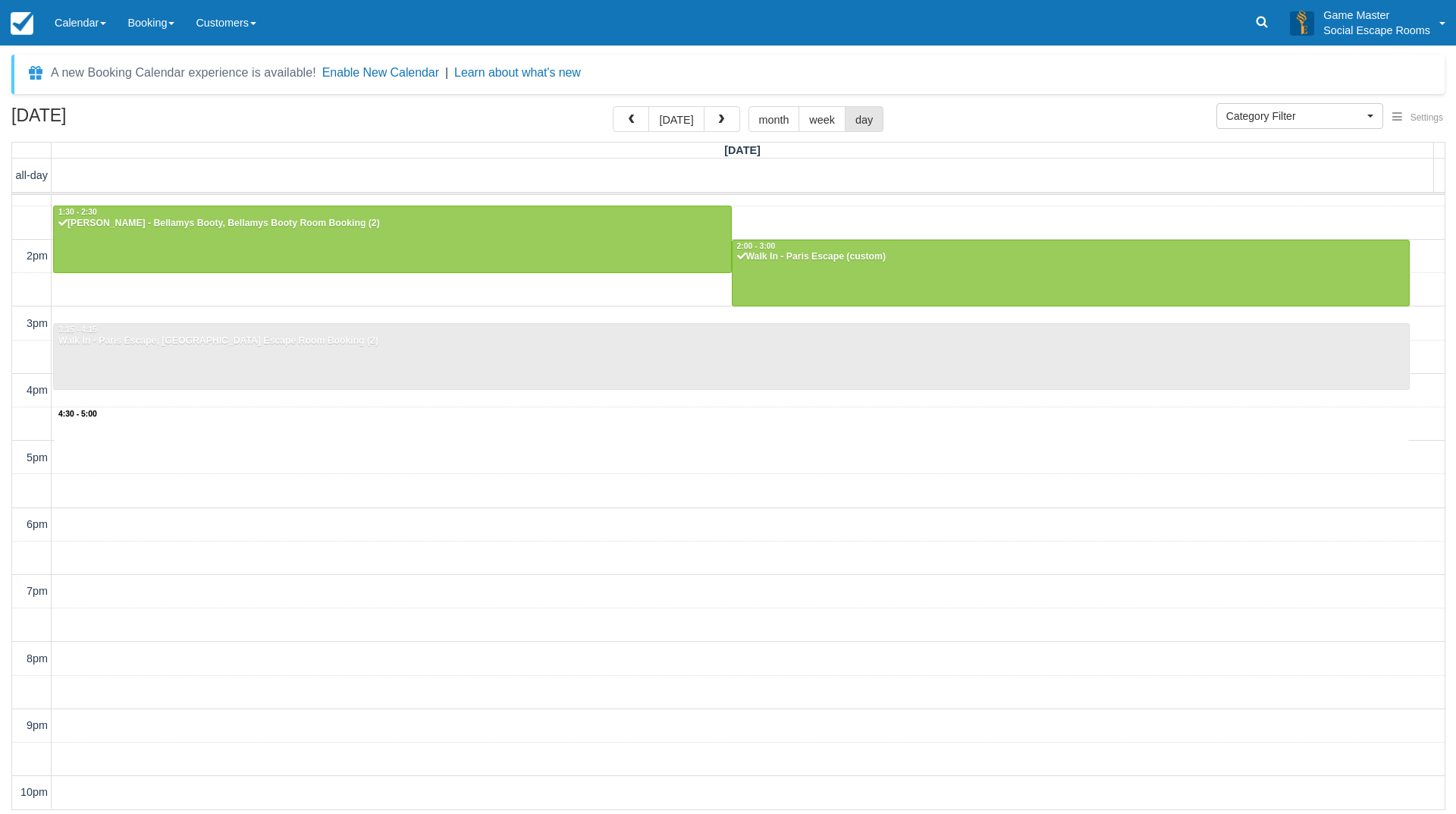
click at [625, 422] on div "10am 11am 12pm 1pm 2pm 3pm 4pm 5pm 6pm 7pm 8pm 9pm 10pm 4:30 - 5:00 1:30 - 2:30…" at bounding box center [728, 390] width 1433 height 837
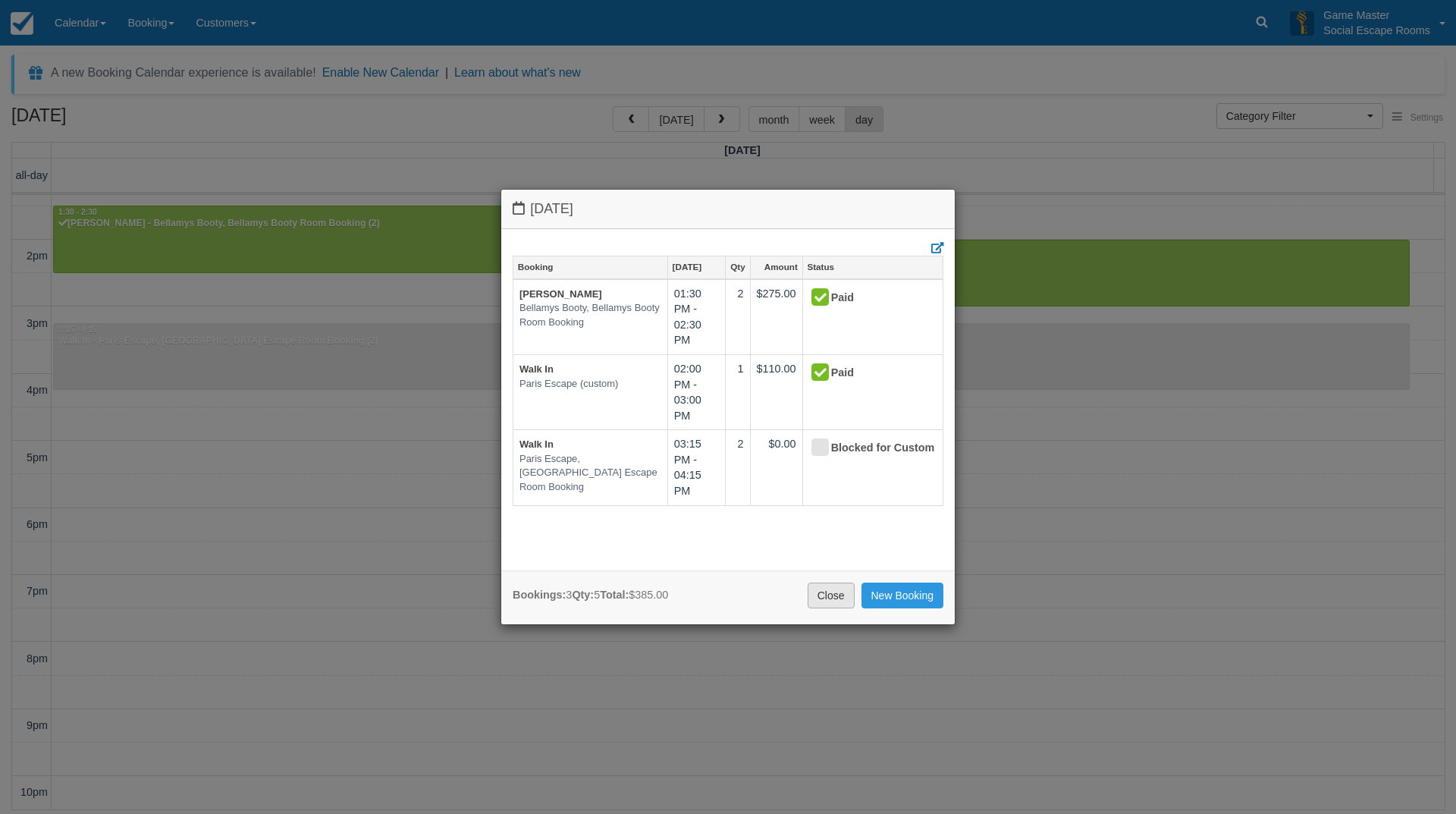
click at [820, 599] on link "Close" at bounding box center [830, 595] width 47 height 26
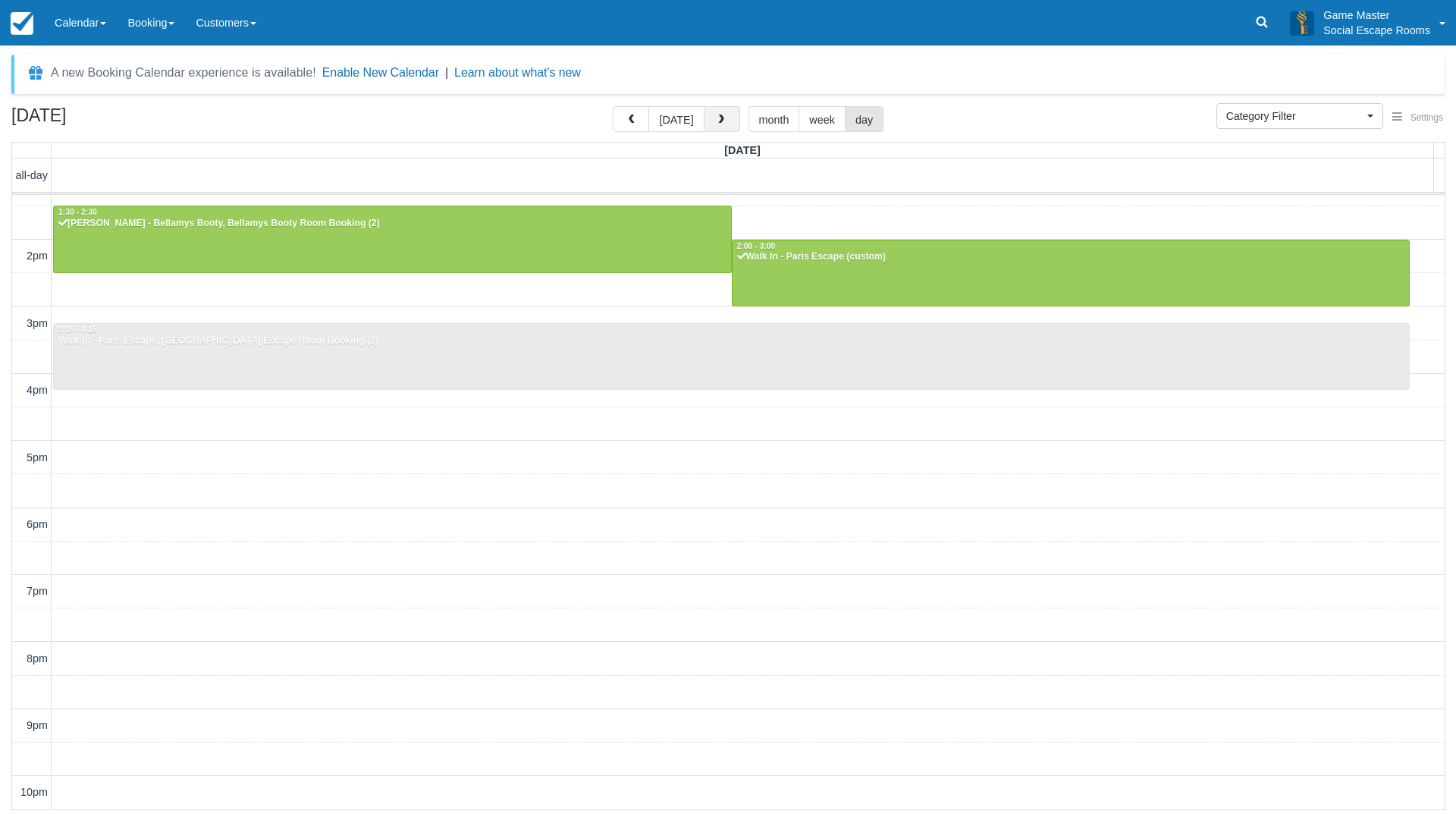
click at [716, 113] on button "button" at bounding box center [722, 119] width 36 height 26
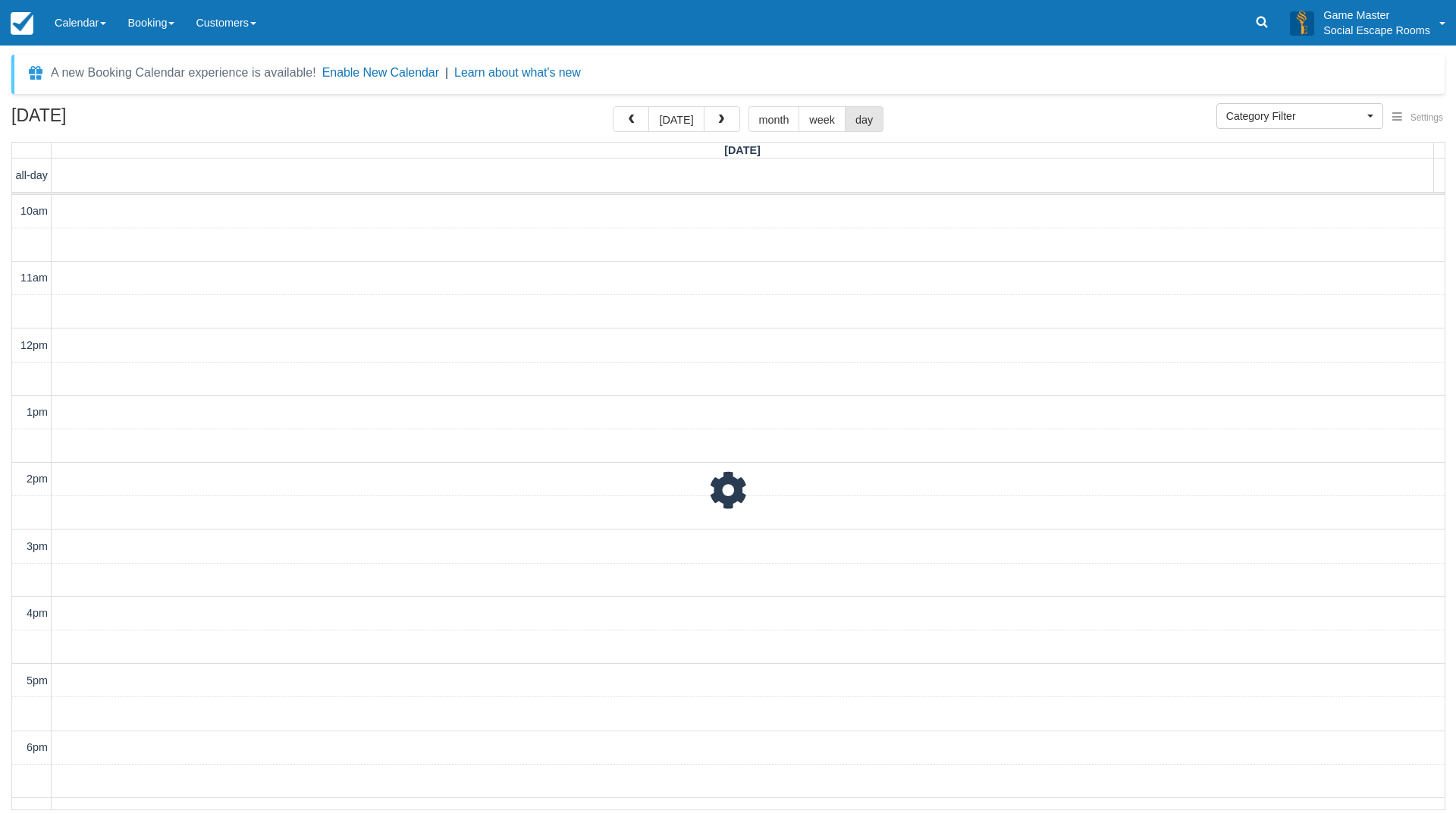
scroll to position [223, 0]
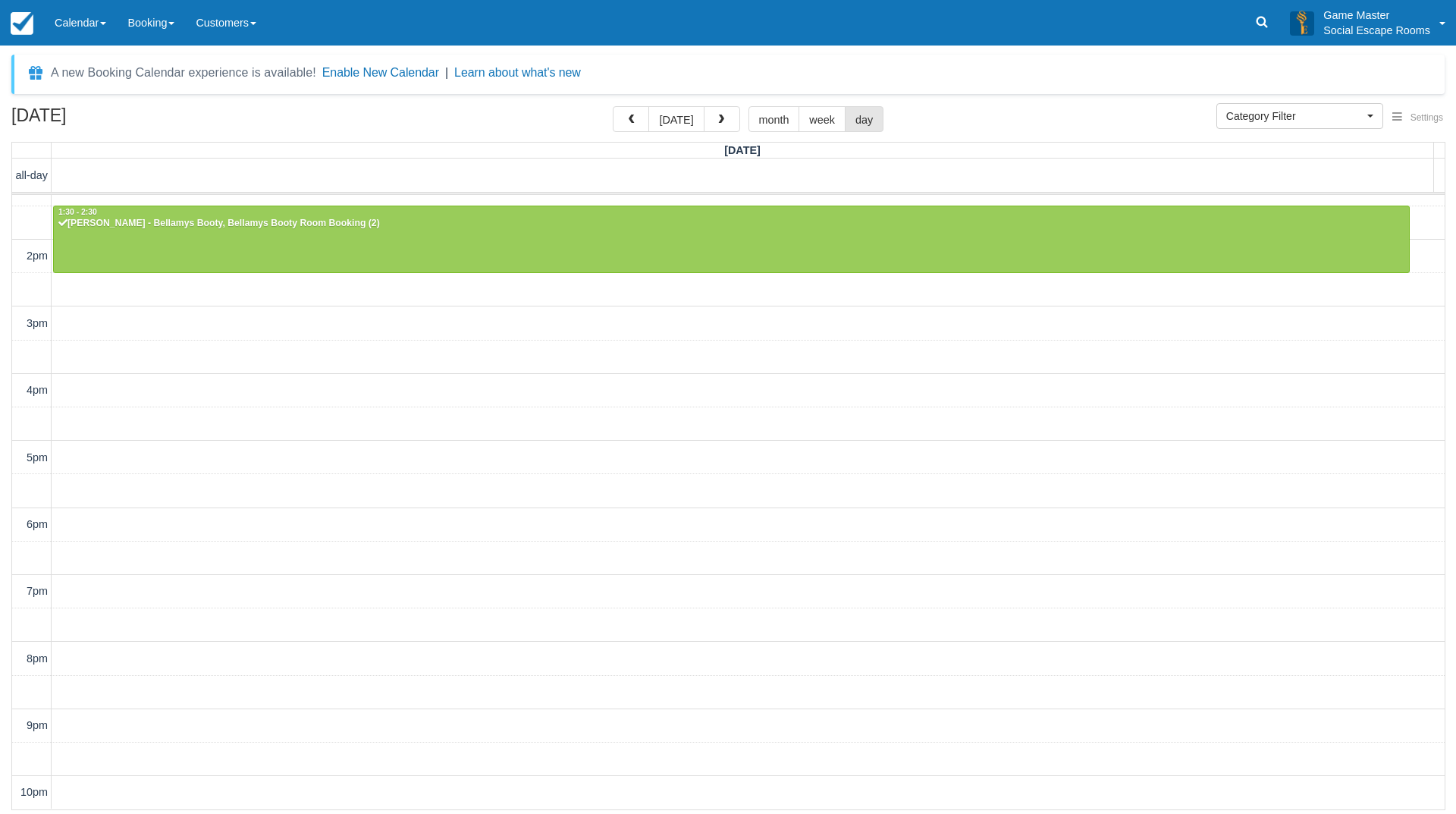
click at [726, 412] on div "10am 11am 12pm 1pm 2pm 3pm 4pm 5pm 6pm 7pm 8pm 9pm 10pm 10:00 - 11:00 Cynthia -…" at bounding box center [728, 390] width 1433 height 837
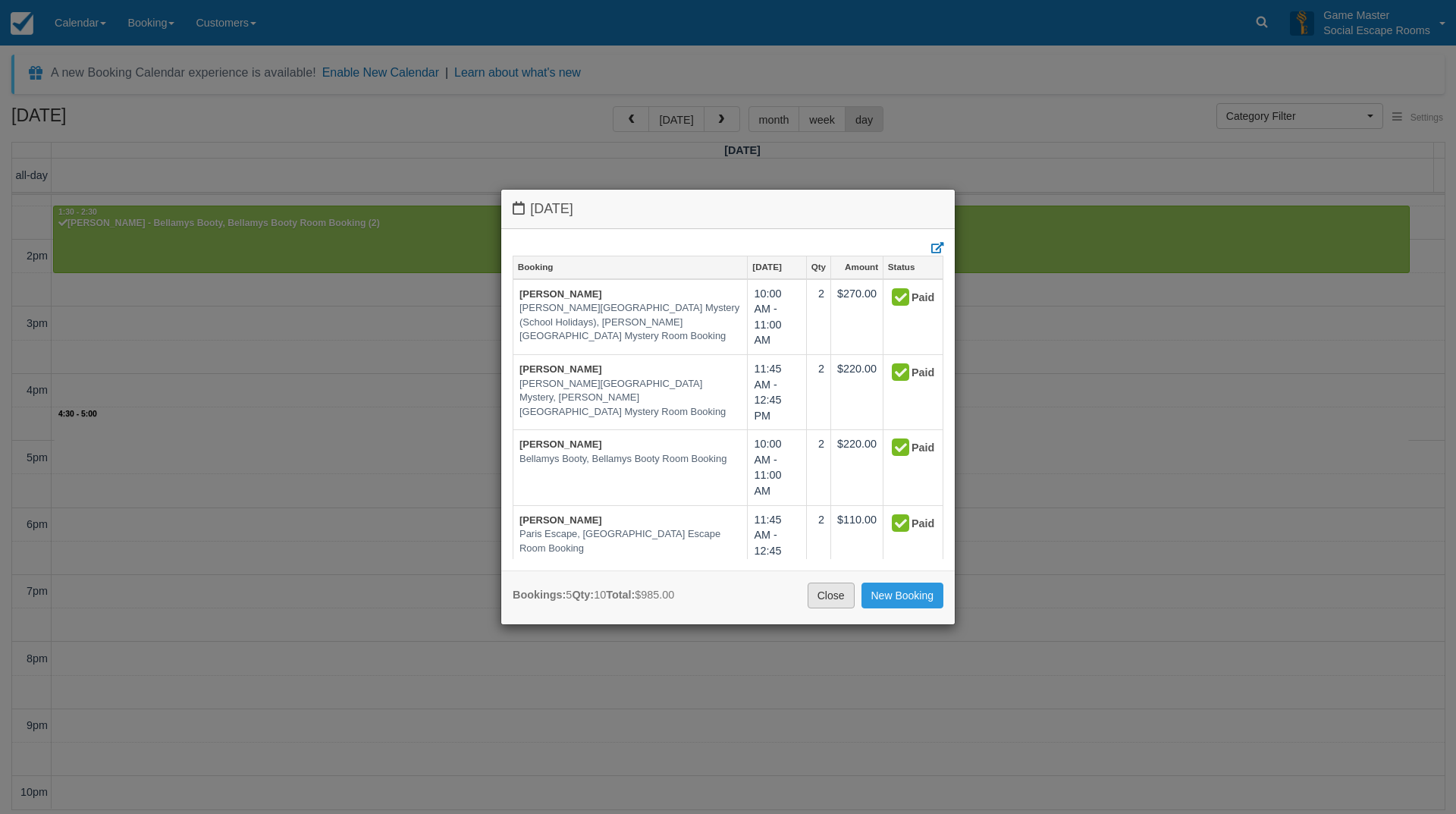
click at [828, 586] on link "Close" at bounding box center [830, 595] width 47 height 26
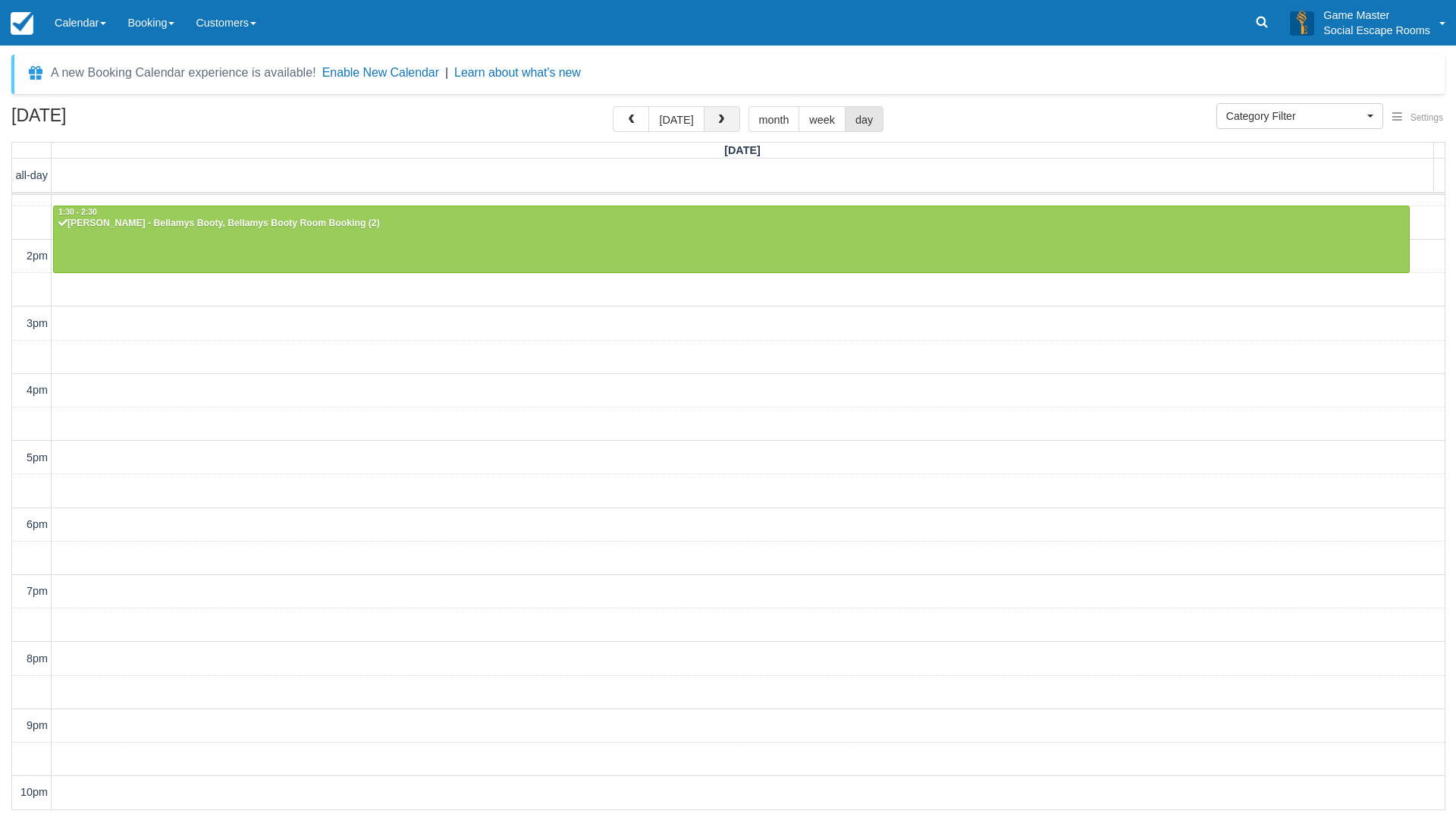
click at [716, 122] on span "button" at bounding box center [722, 120] width 11 height 11
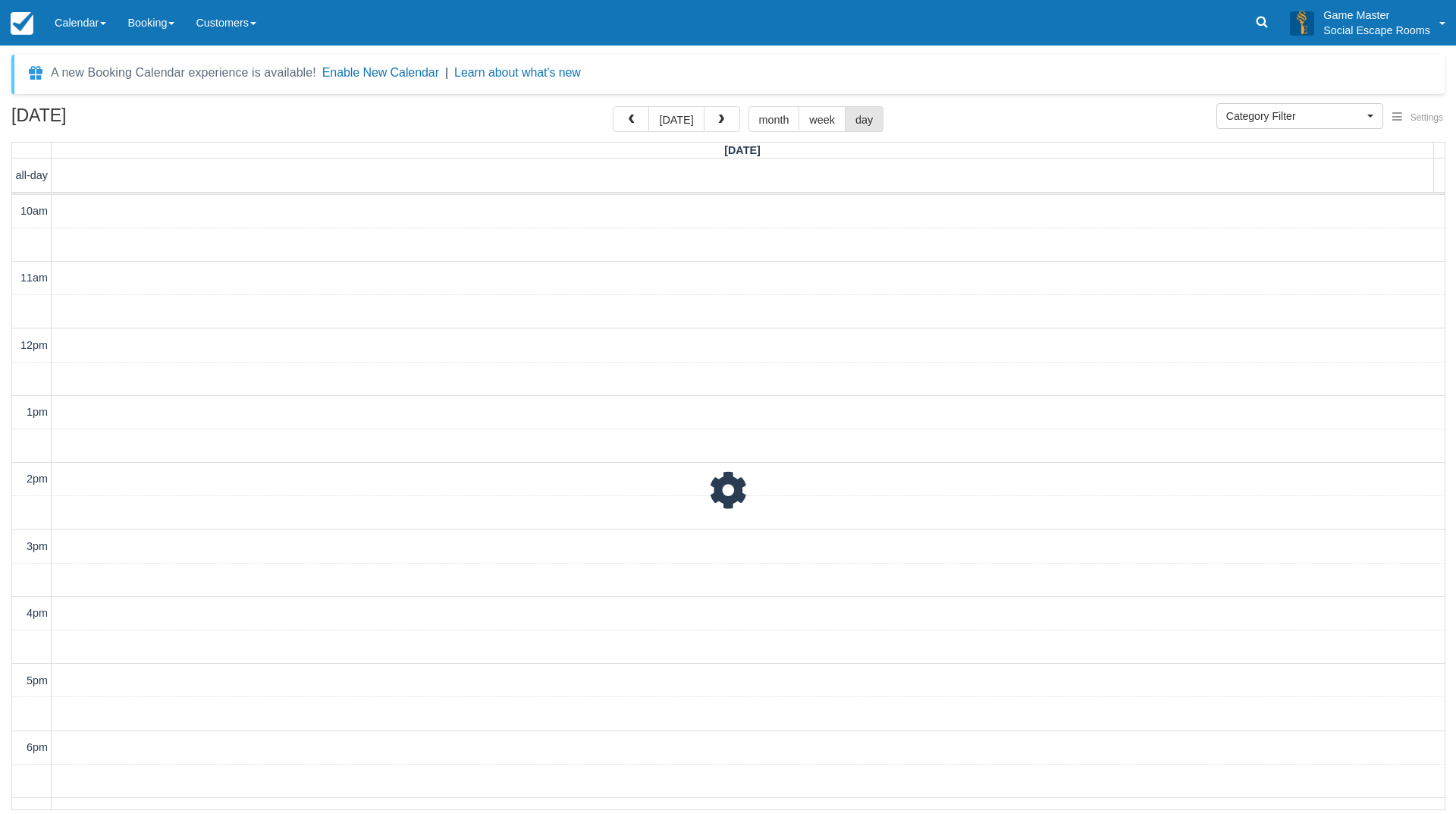
scroll to position [223, 0]
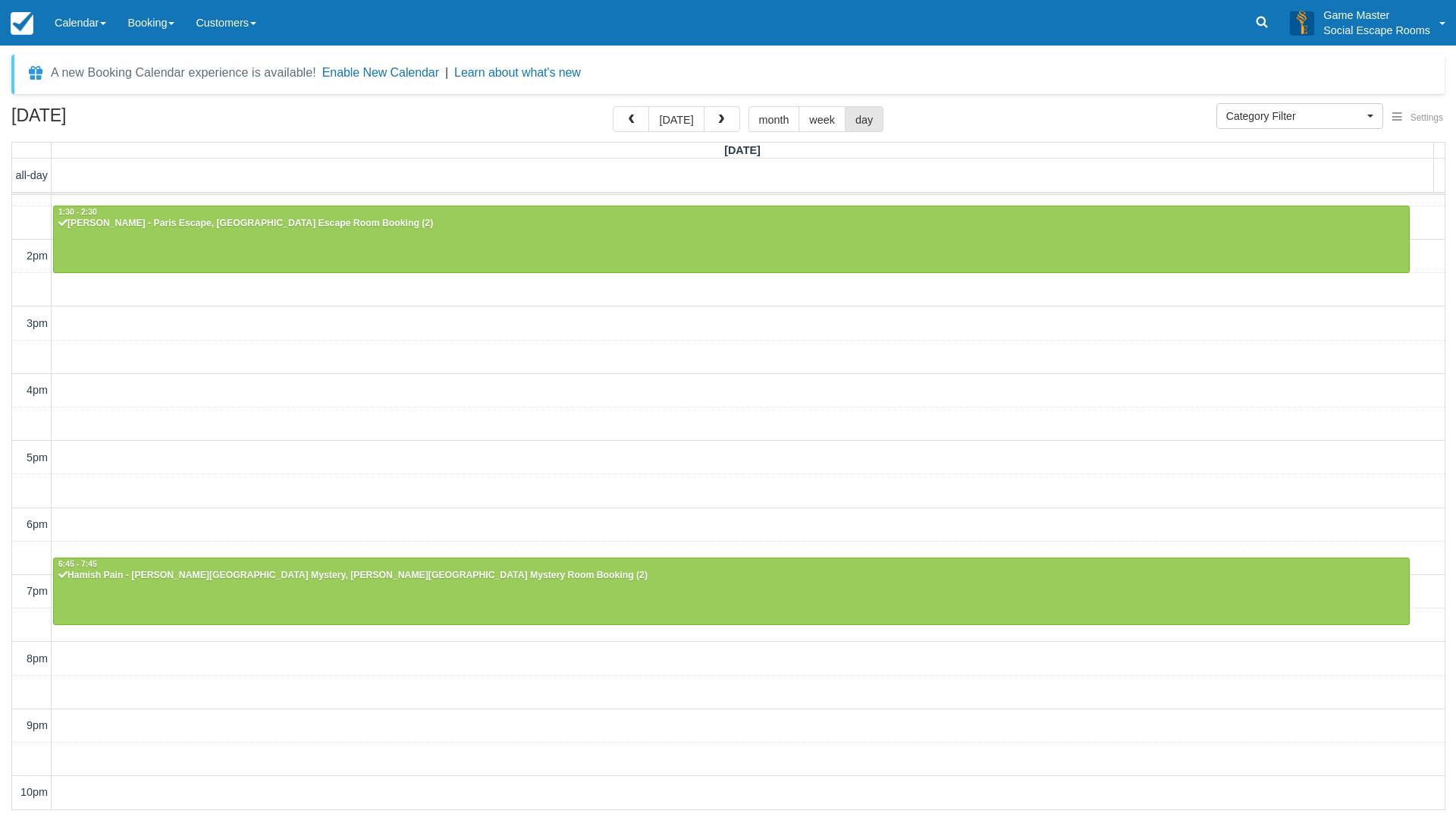
click at [743, 390] on div "10am 11am 12pm 1pm 2pm 3pm 4pm 5pm 6pm 7pm 8pm 9pm 10pm 10:00 - 11:00 Pascale -…" at bounding box center [728, 390] width 1433 height 837
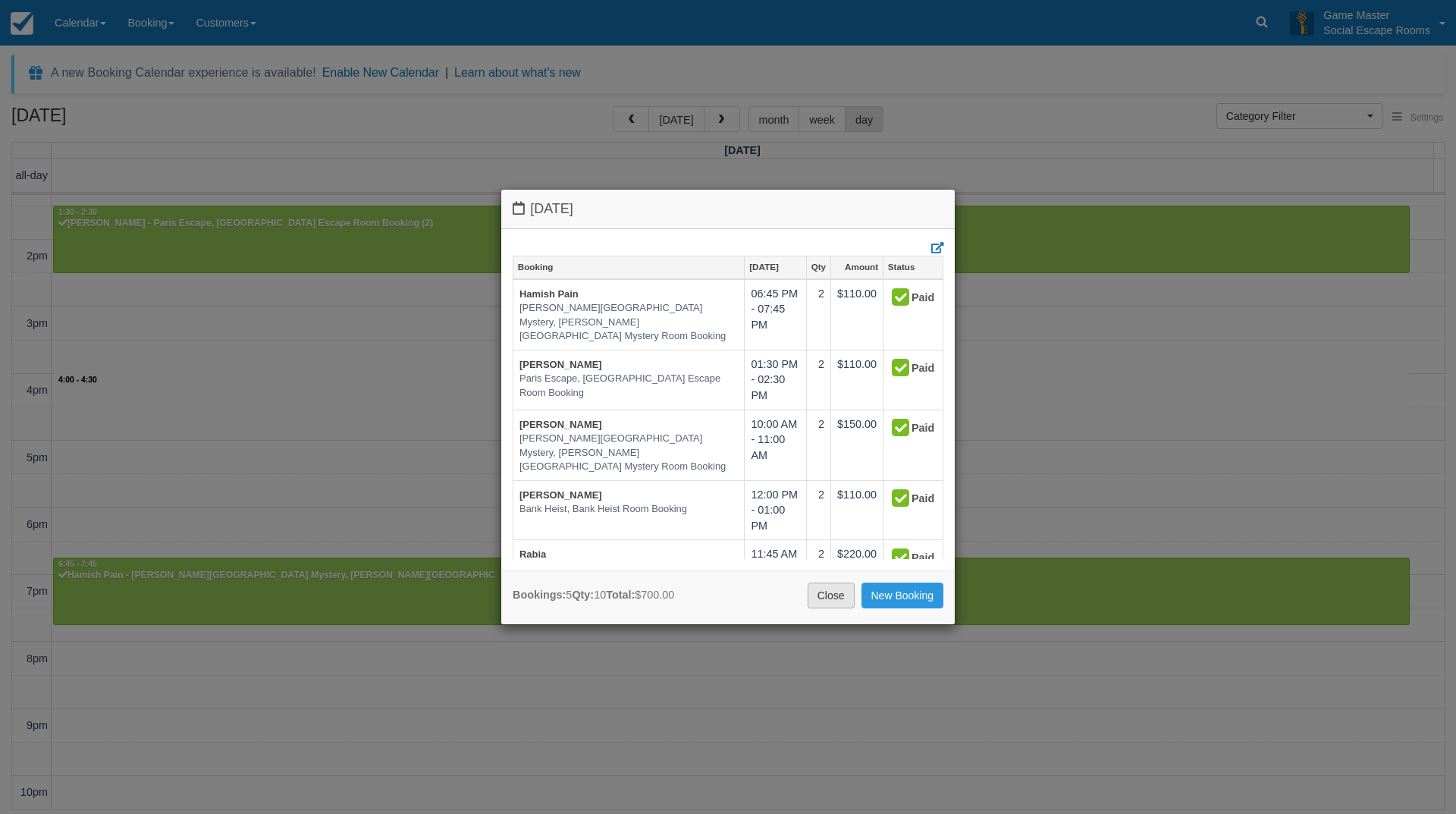
click at [833, 603] on link "Close" at bounding box center [830, 595] width 47 height 26
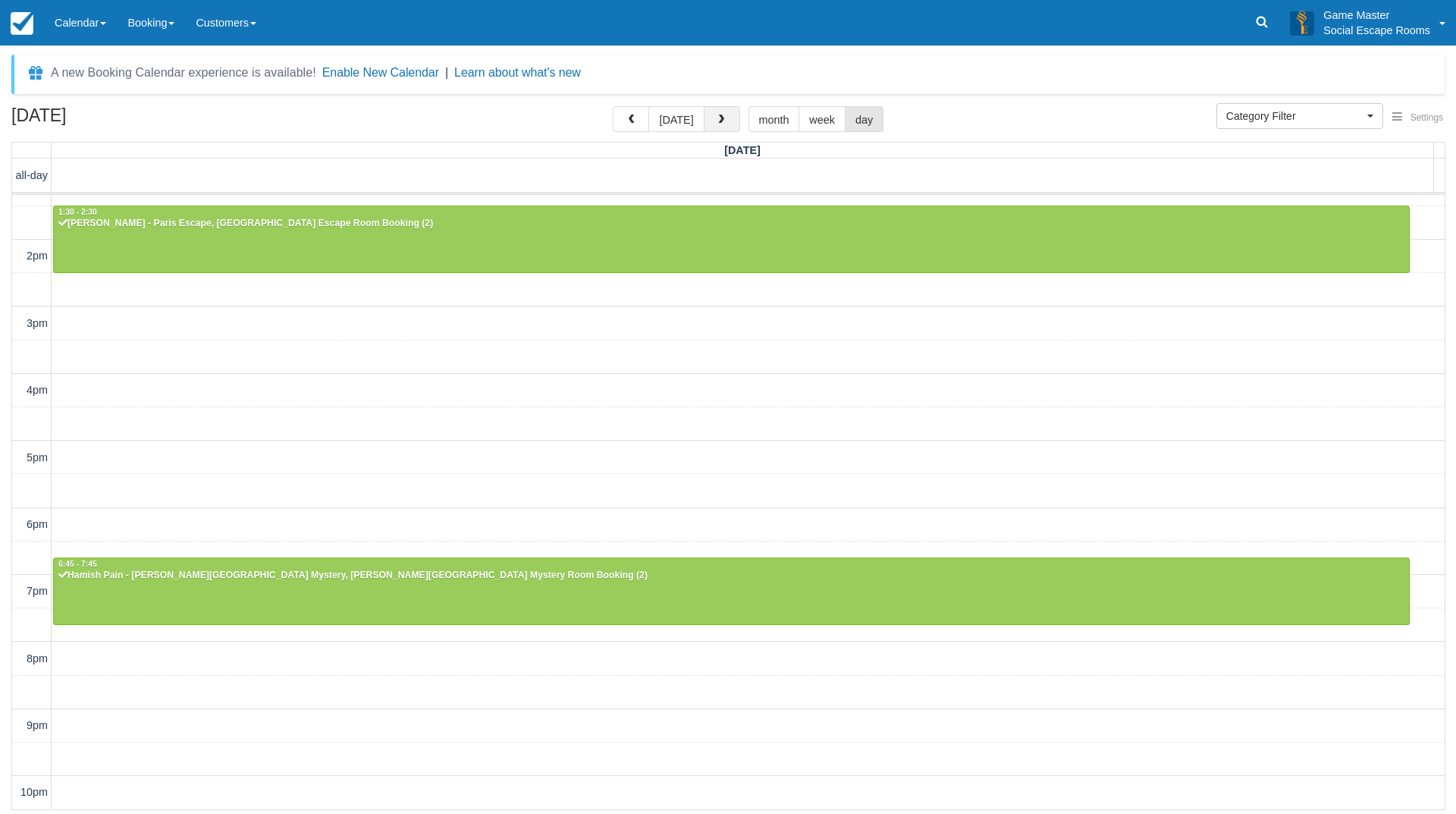
click at [716, 122] on span "button" at bounding box center [722, 120] width 11 height 11
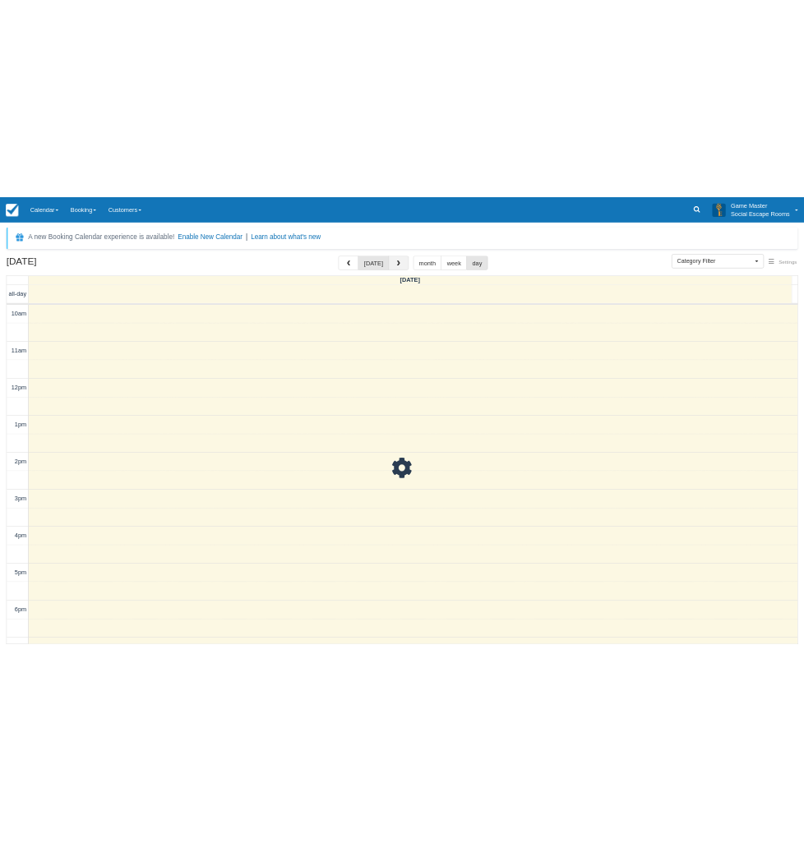
scroll to position [242, 0]
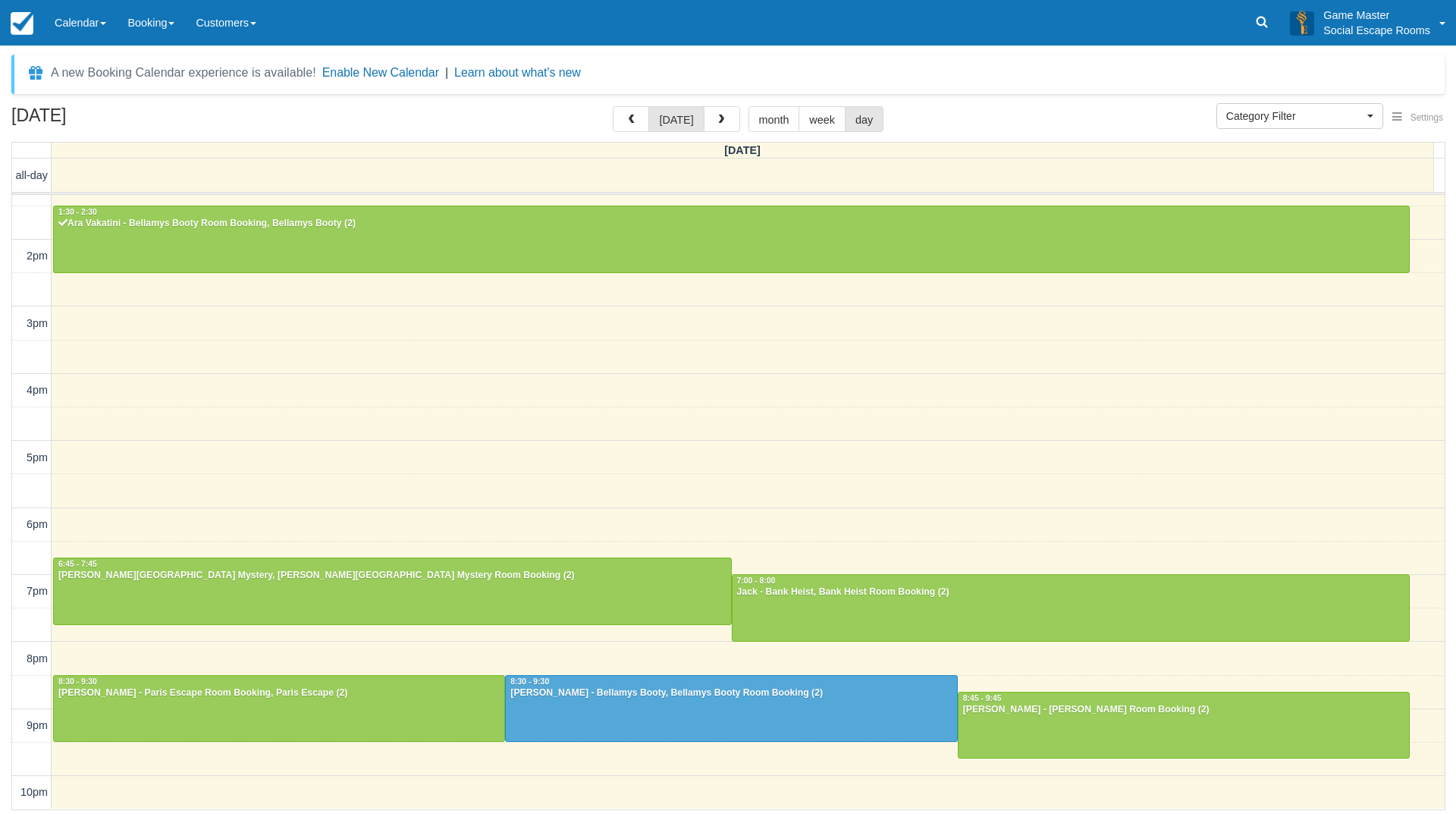
click at [737, 326] on div "10am 11am 12pm 1pm 2pm 3pm 4pm 5pm 6pm 7pm 8pm 9pm 10pm 10:15 - 11:15 Jodie Coo…" at bounding box center [728, 390] width 1433 height 837
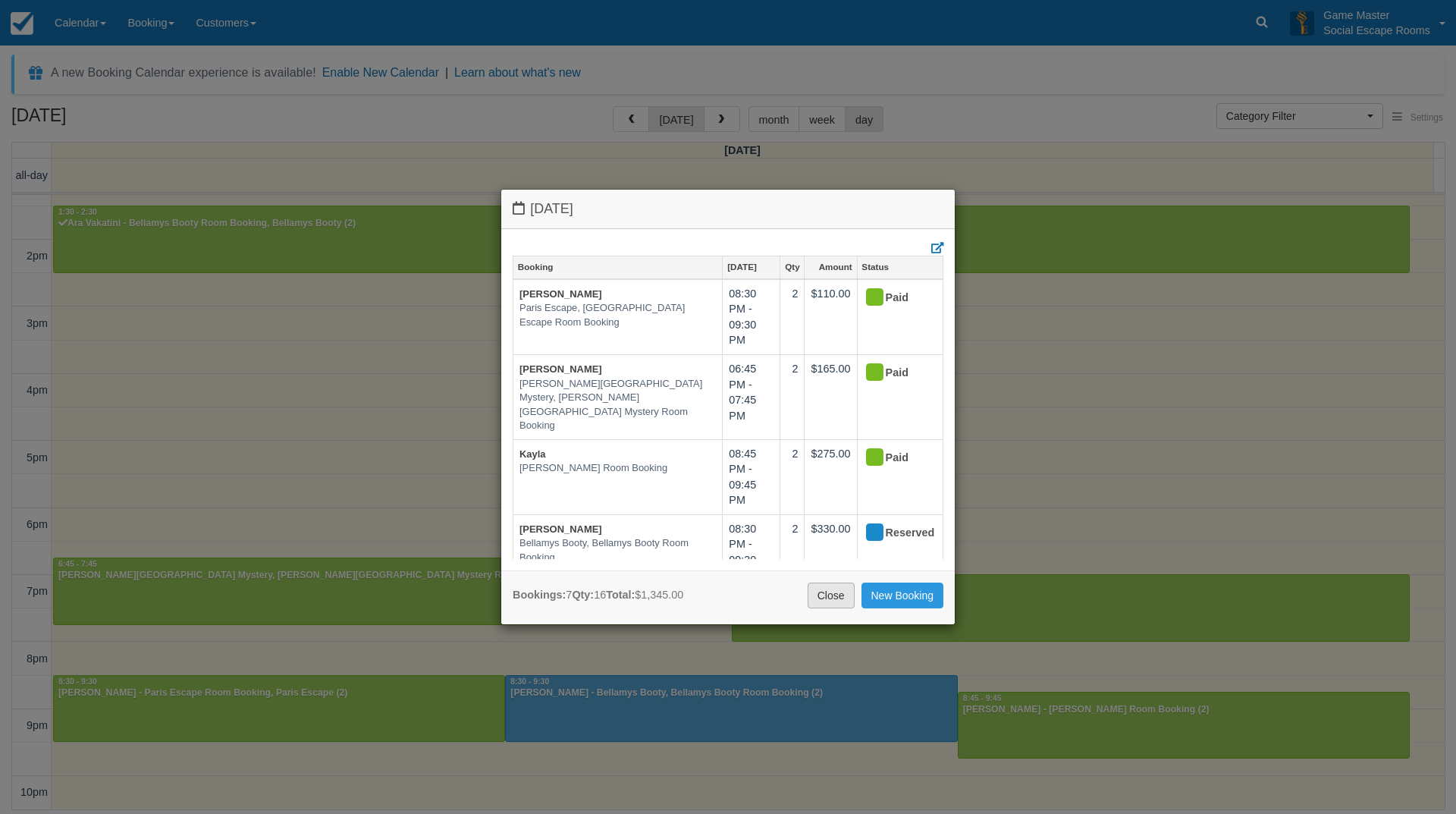
click at [832, 594] on link "Close" at bounding box center [830, 595] width 47 height 26
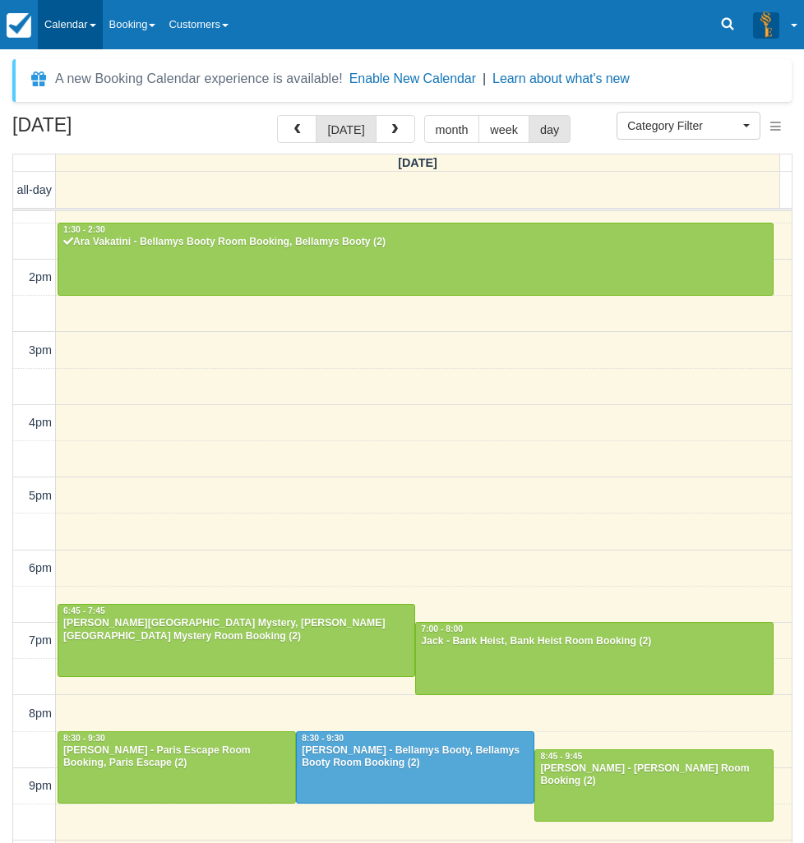
click at [99, 35] on link "Calendar" at bounding box center [70, 24] width 65 height 49
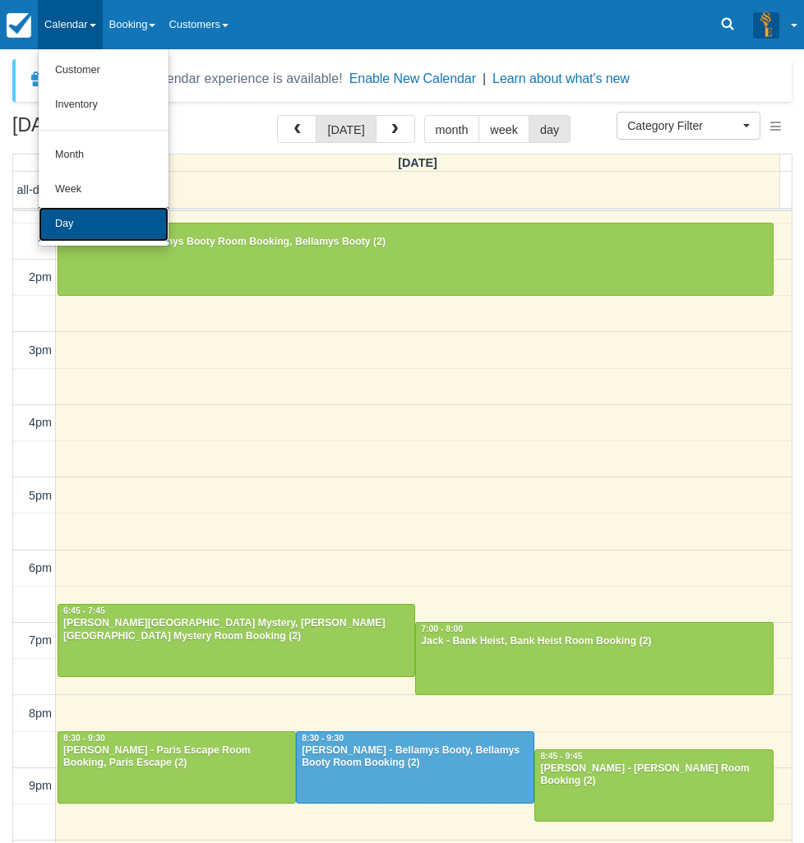
click at [84, 219] on link "Day" at bounding box center [104, 224] width 130 height 35
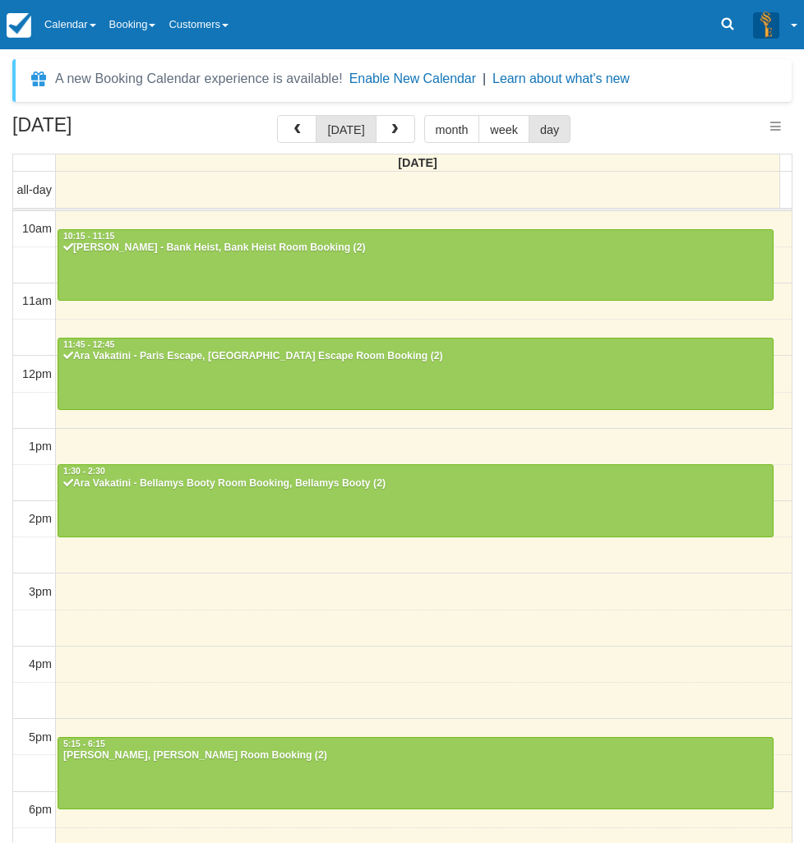
select select
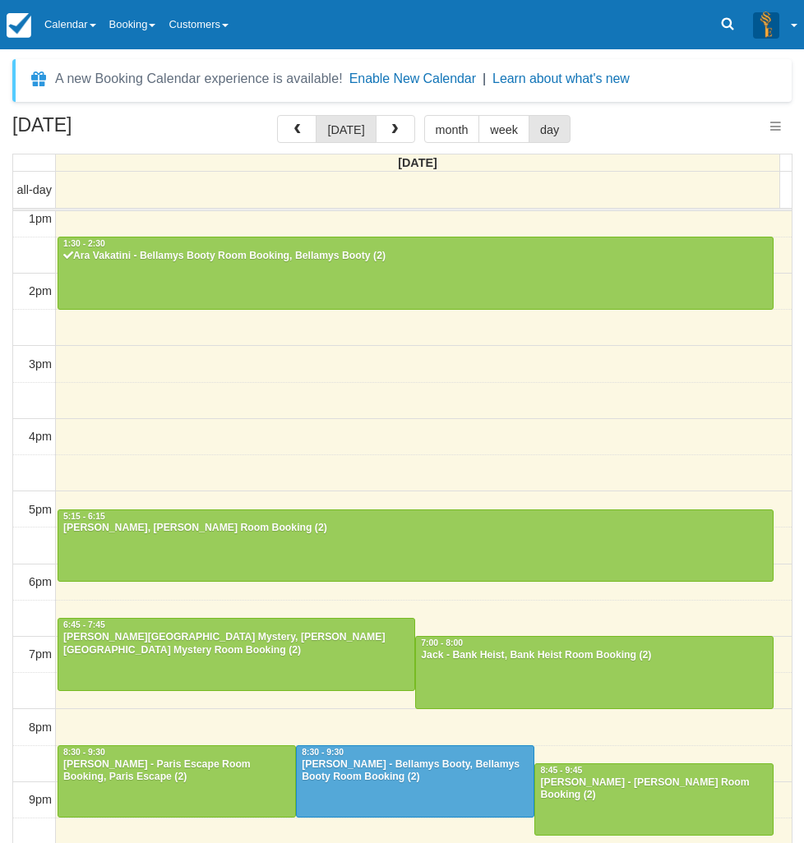
select select
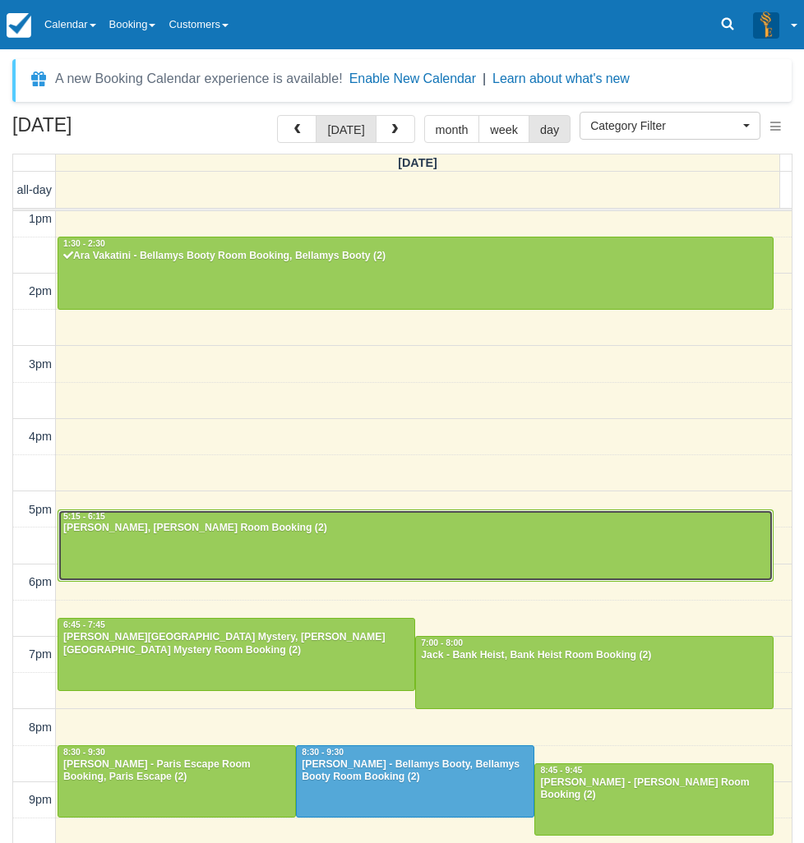
click at [178, 548] on div at bounding box center [415, 545] width 714 height 71
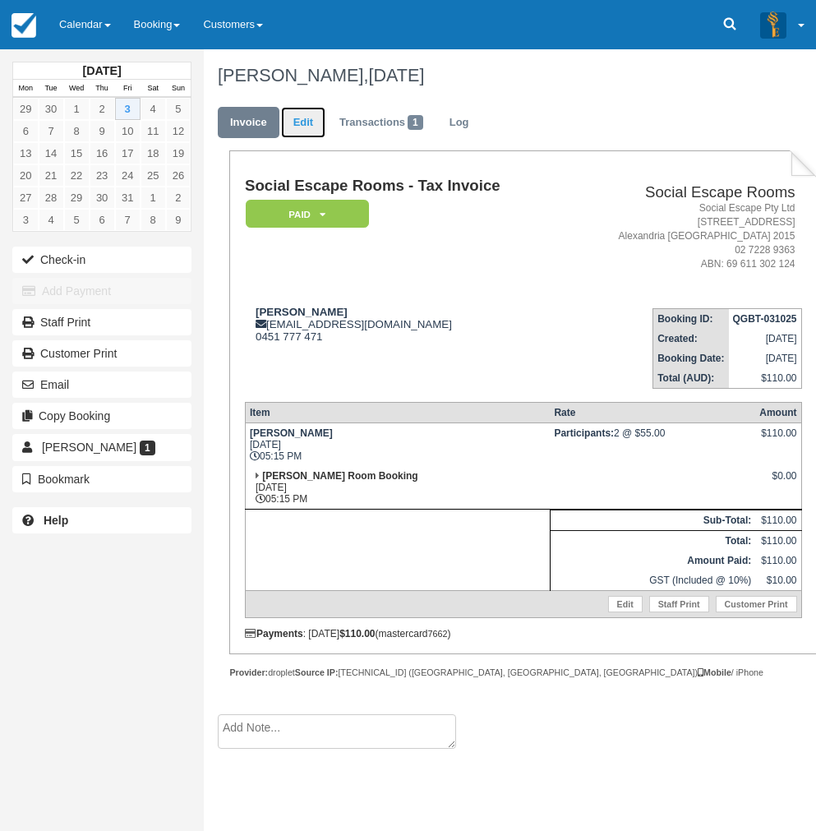
click at [298, 119] on link "Edit" at bounding box center [303, 123] width 44 height 32
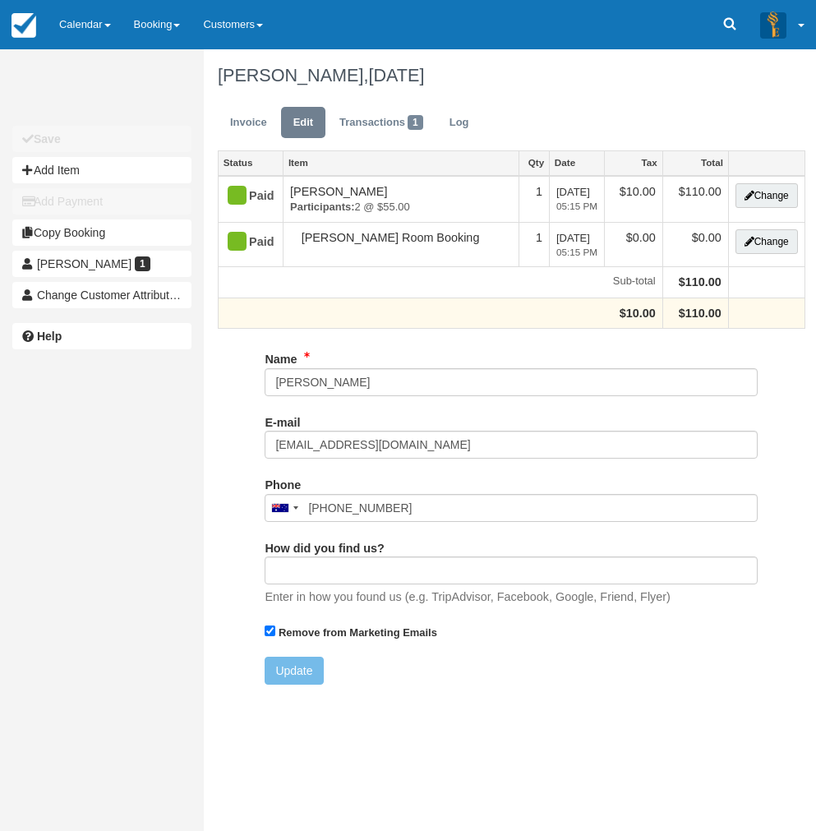
type input "0451 777 471"
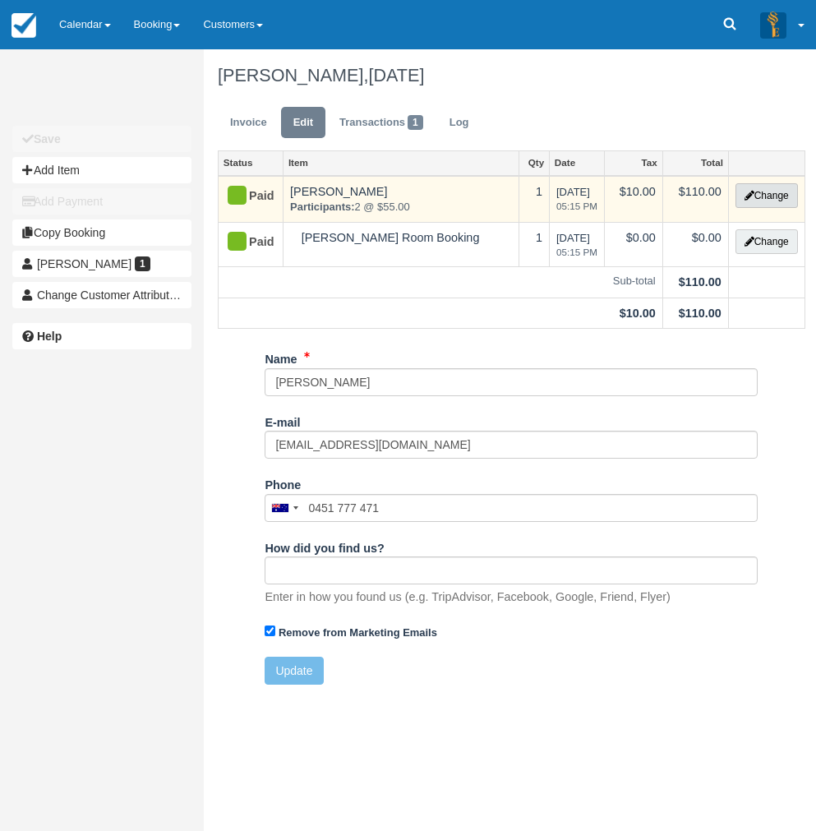
click at [756, 203] on button "Change" at bounding box center [767, 195] width 62 height 25
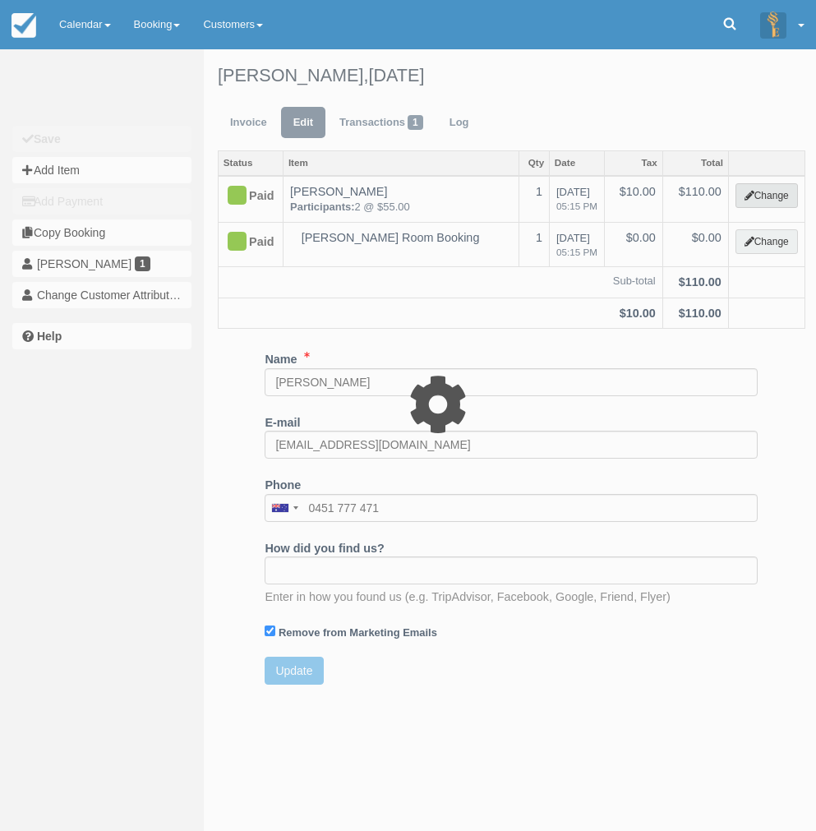
select select "2"
type input "110.00"
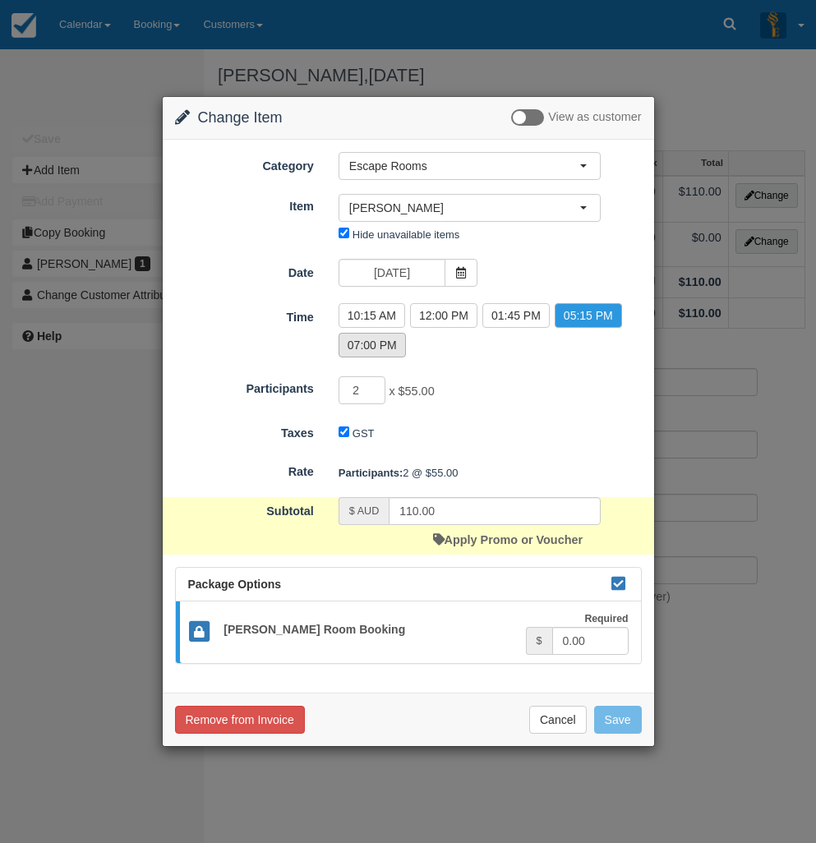
click at [367, 347] on label "07:00 PM" at bounding box center [372, 345] width 67 height 25
radio input "true"
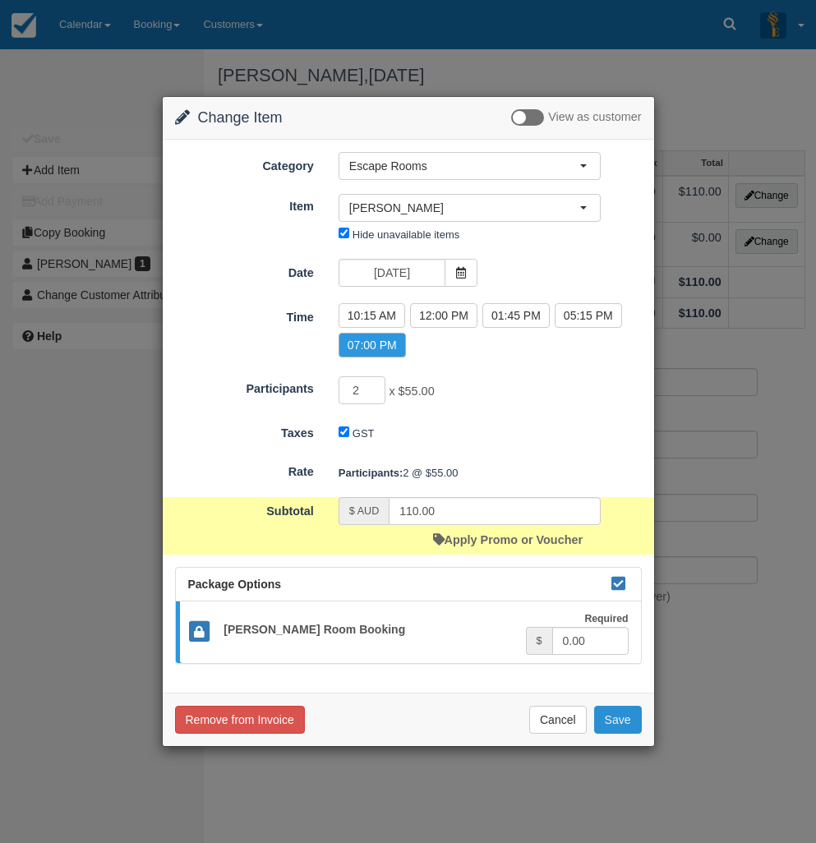
click at [621, 725] on button "Save" at bounding box center [618, 720] width 48 height 28
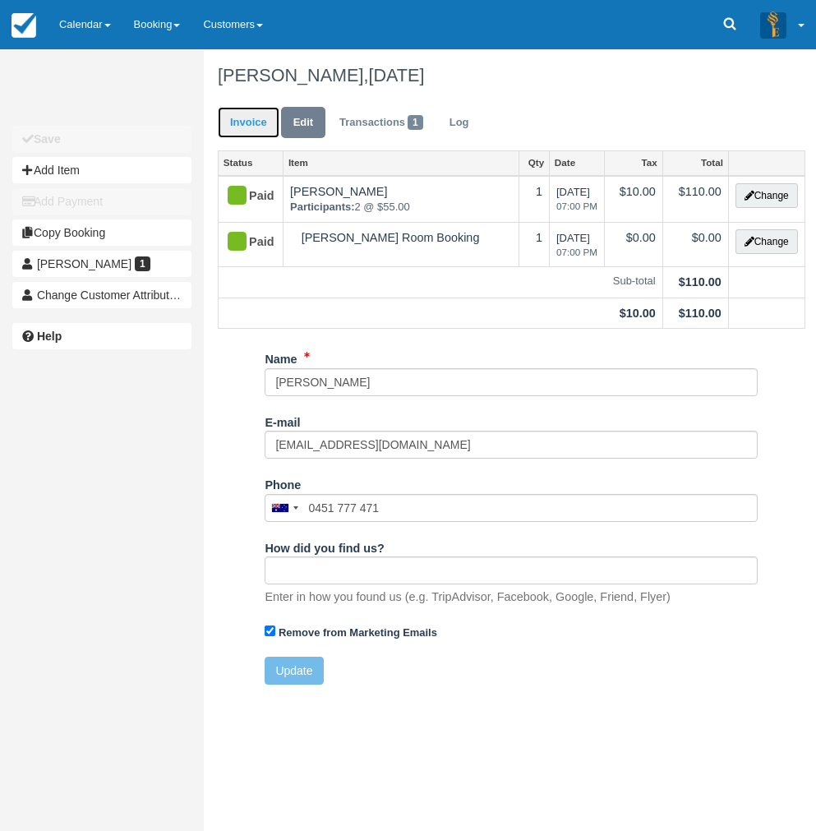
click at [245, 113] on link "Invoice" at bounding box center [249, 123] width 62 height 32
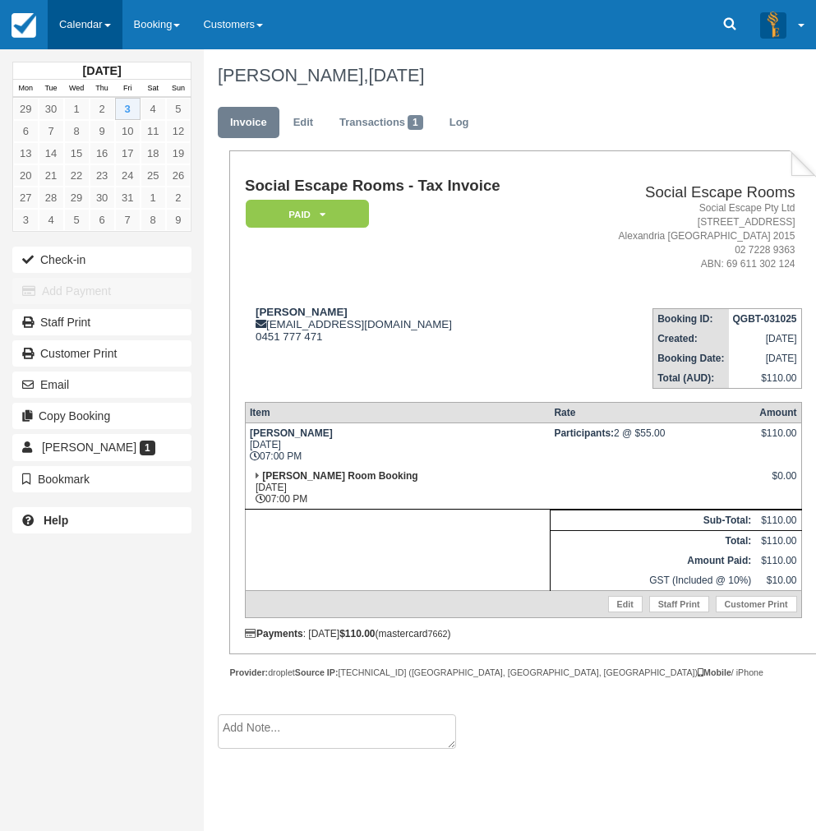
click at [74, 16] on link "Calendar" at bounding box center [85, 24] width 75 height 49
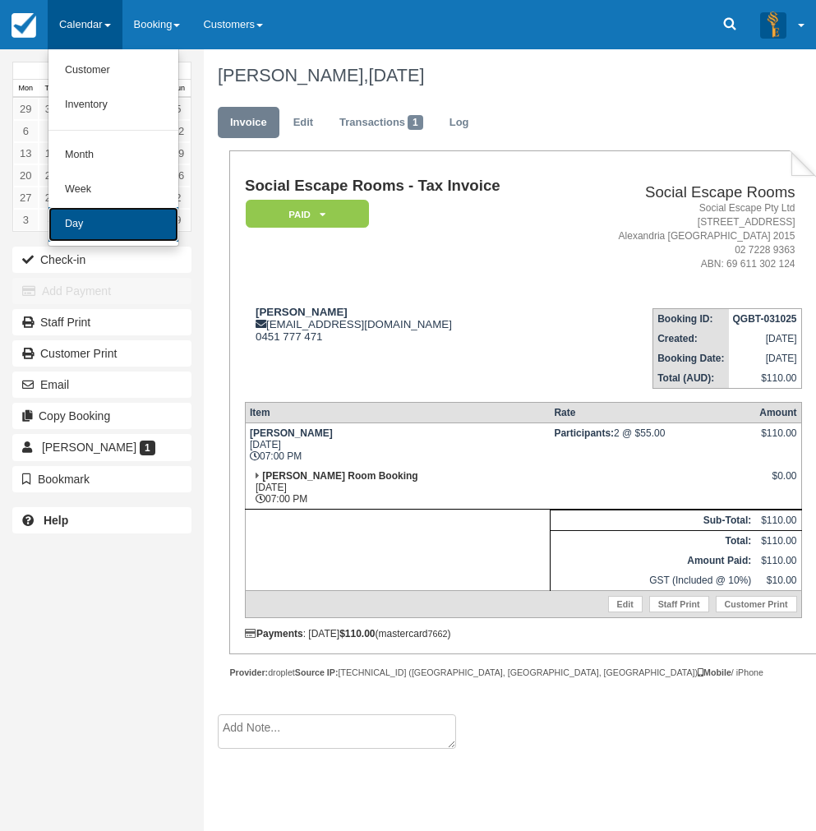
click at [85, 228] on link "Day" at bounding box center [113, 224] width 130 height 35
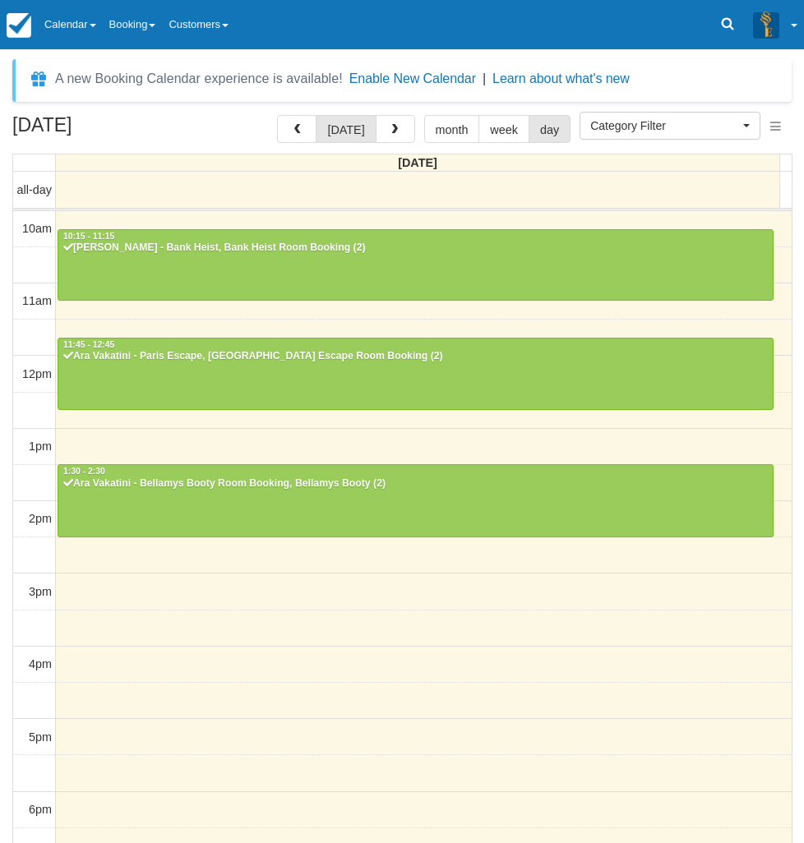
select select
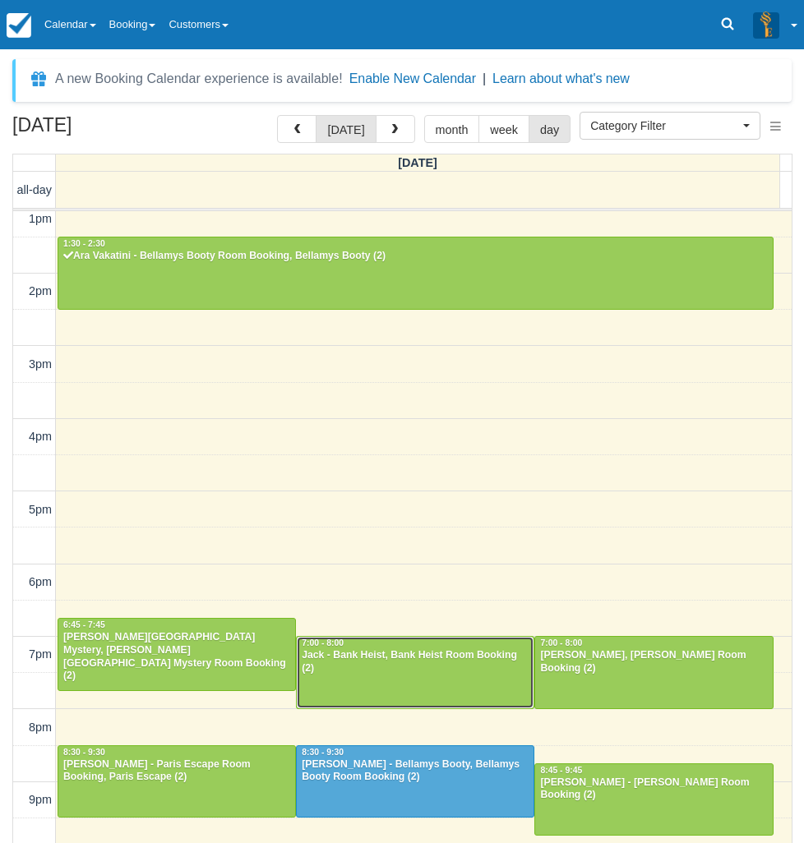
click at [408, 661] on div "Jack - Bank Heist, Bank Heist Room Booking (2)" at bounding box center [415, 662] width 229 height 26
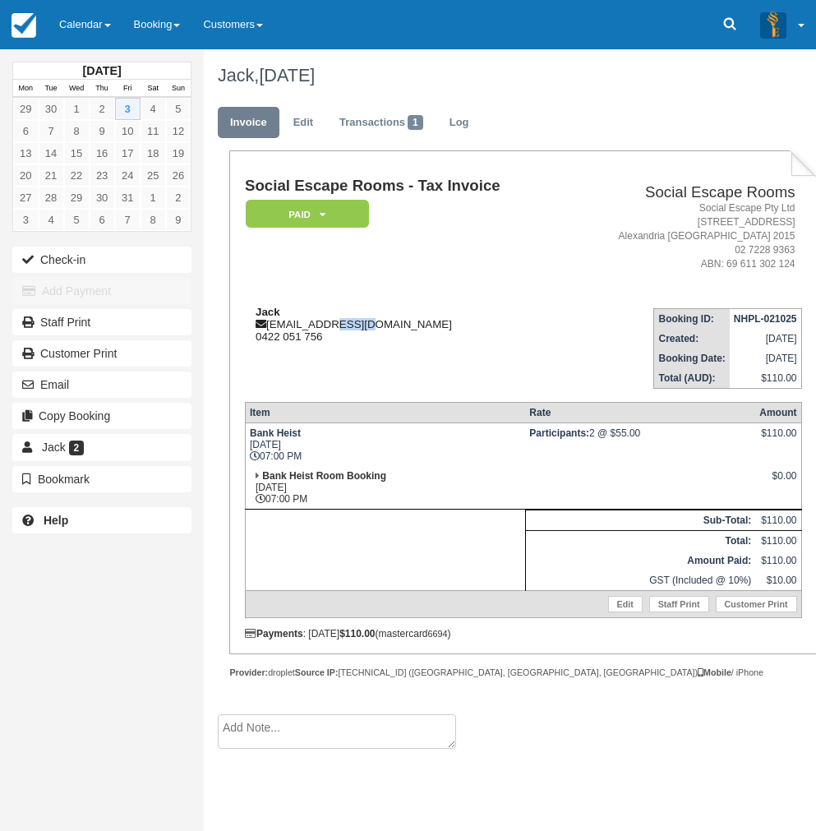
drag, startPoint x: 349, startPoint y: 328, endPoint x: 320, endPoint y: 326, distance: 28.9
click at [320, 326] on div "[PERSON_NAME] [EMAIL_ADDRESS][DOMAIN_NAME] 0422 051 756" at bounding box center [405, 324] width 320 height 37
click at [502, 298] on td "[PERSON_NAME] [EMAIL_ADDRESS][DOMAIN_NAME] 0422 051 756" at bounding box center [405, 342] width 320 height 94
click at [100, 22] on link "Calendar" at bounding box center [85, 24] width 75 height 49
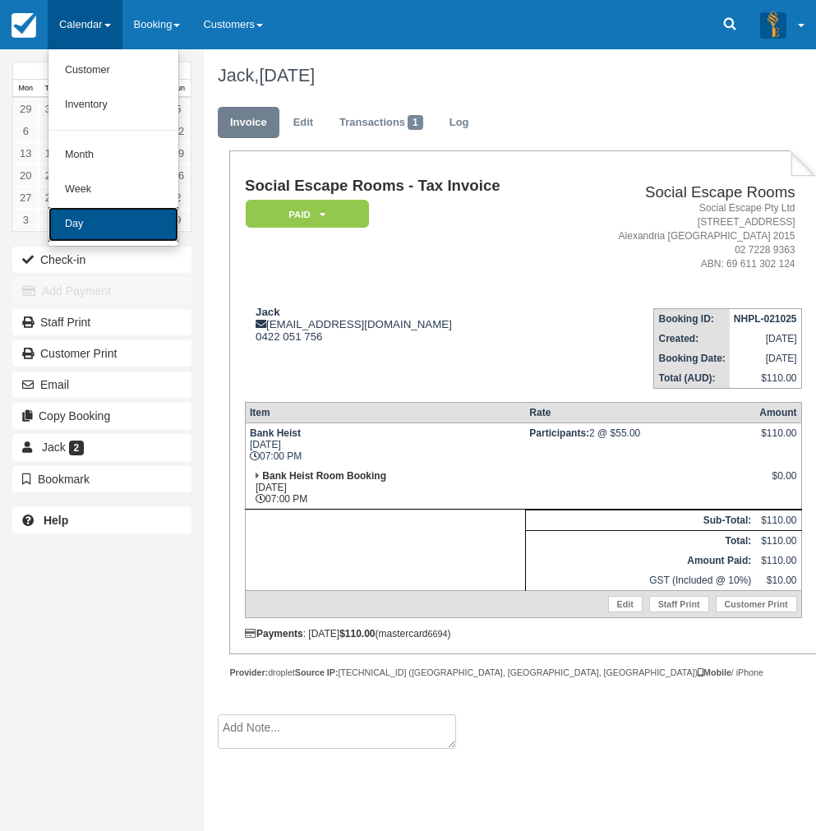
click at [104, 233] on link "Day" at bounding box center [113, 224] width 130 height 35
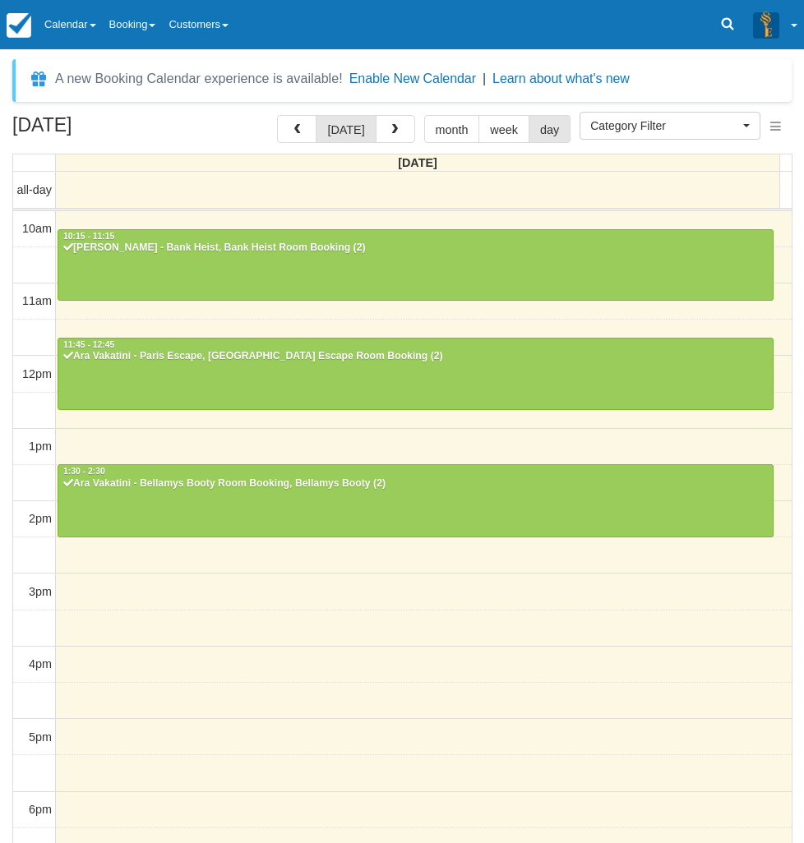
select select
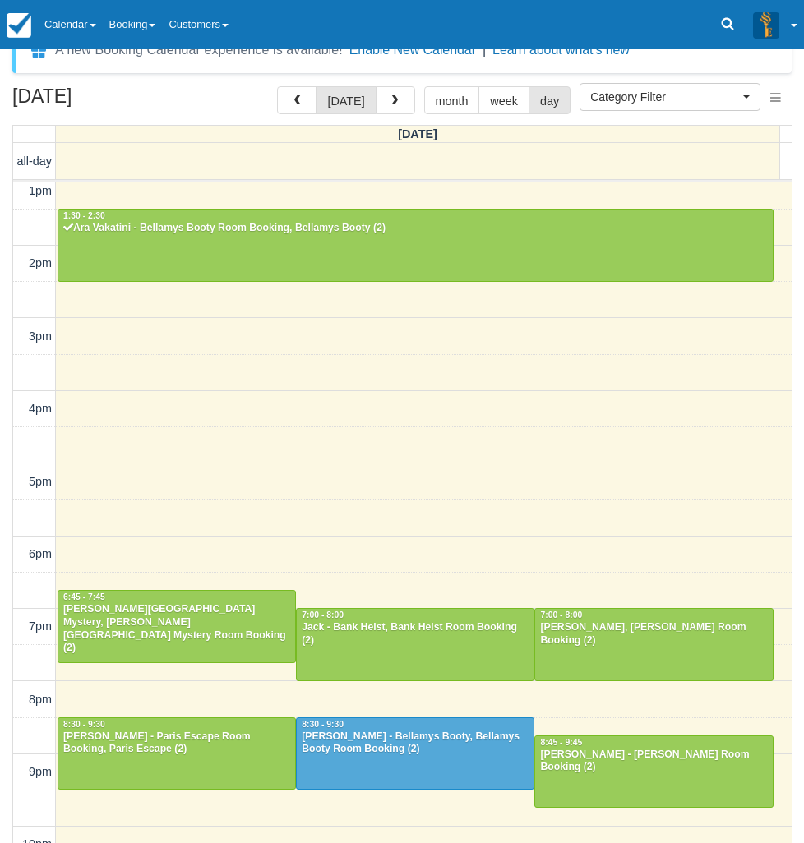
scroll to position [53, 0]
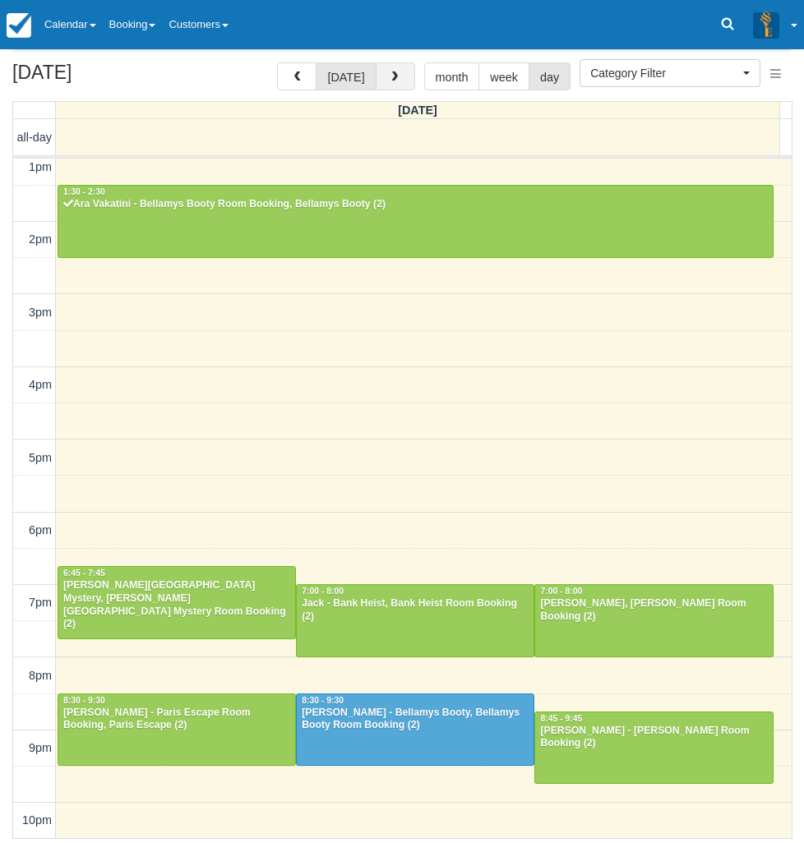
click at [391, 81] on span "button" at bounding box center [395, 78] width 12 height 12
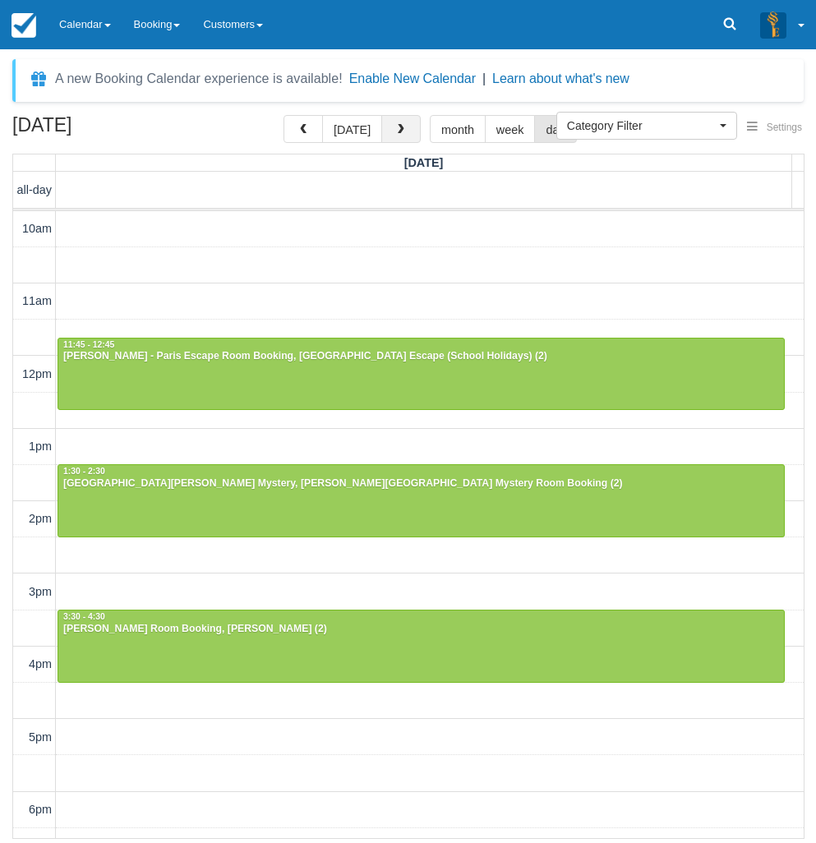
click at [381, 127] on button "button" at bounding box center [400, 129] width 39 height 28
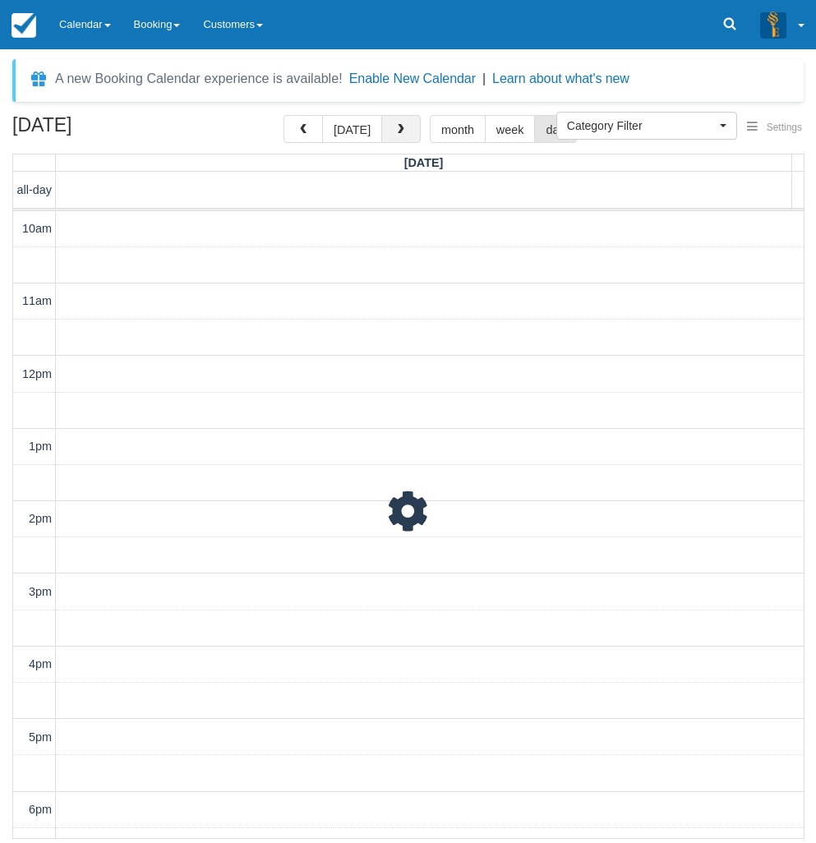
scroll to position [280, 0]
click at [360, 124] on button "[DATE]" at bounding box center [352, 129] width 60 height 28
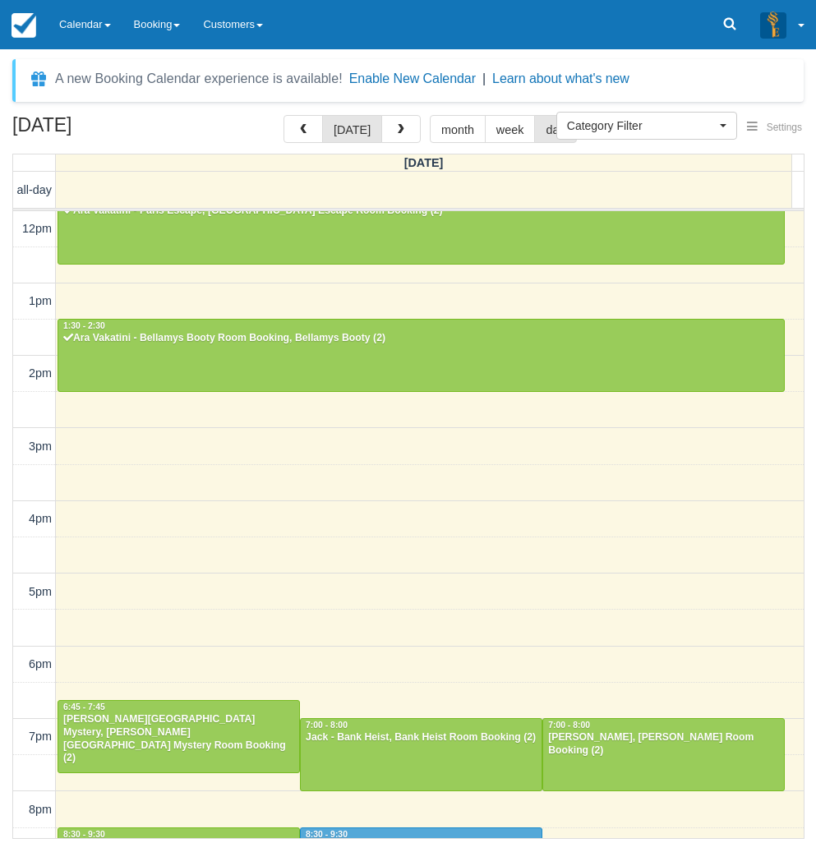
scroll to position [279, 0]
